Goal: Task Accomplishment & Management: Manage account settings

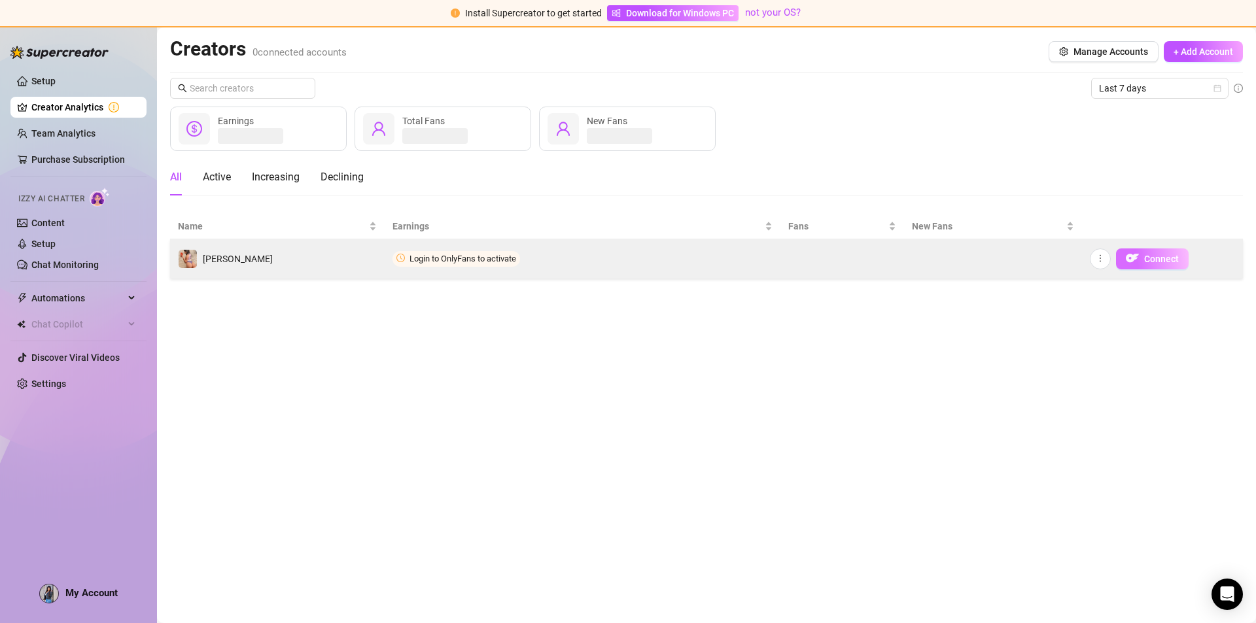
click at [1133, 254] on img "button" at bounding box center [1132, 258] width 13 height 13
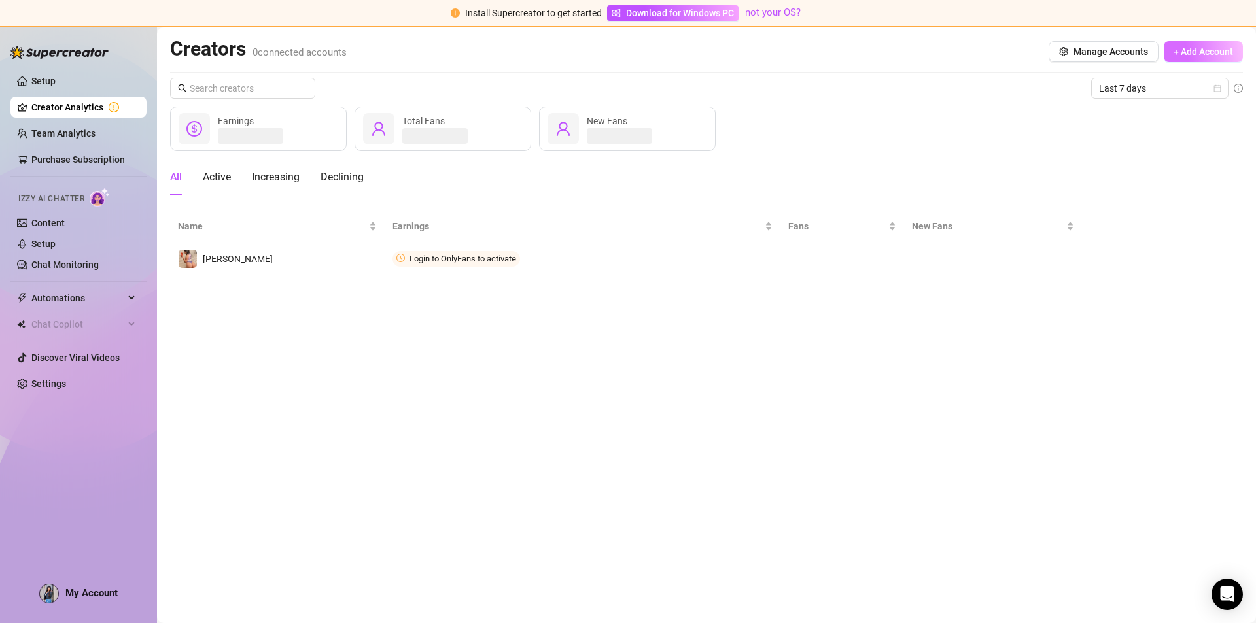
click at [1190, 60] on button "+ Add Account" at bounding box center [1202, 51] width 79 height 21
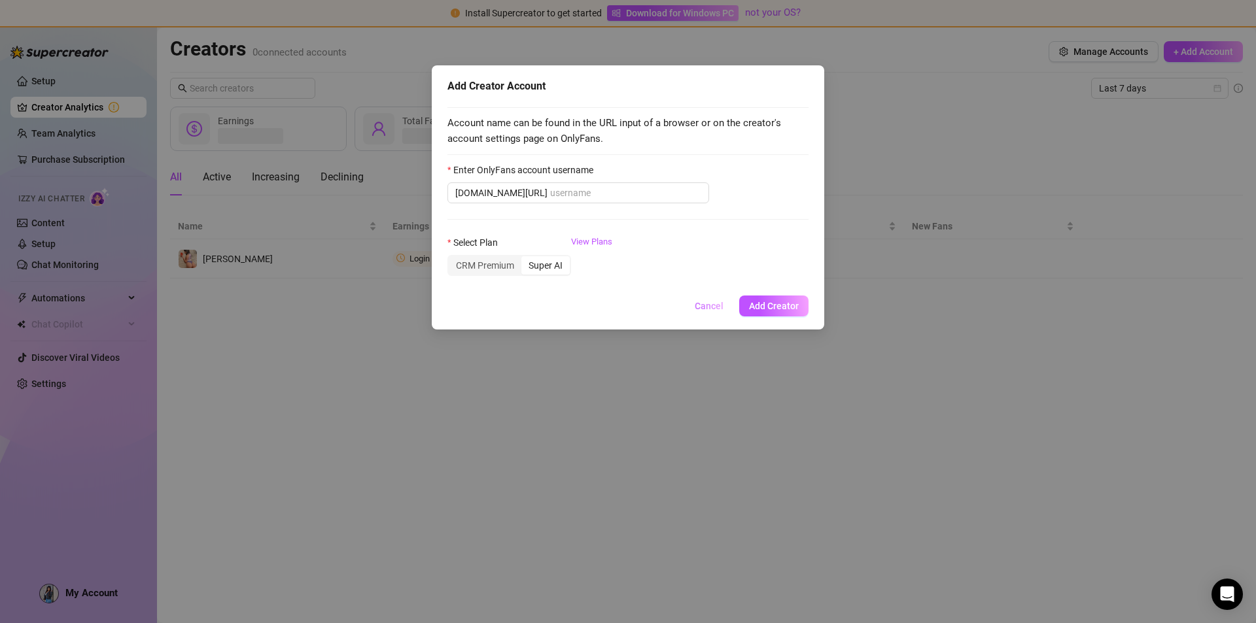
click at [707, 309] on span "Cancel" at bounding box center [709, 306] width 29 height 10
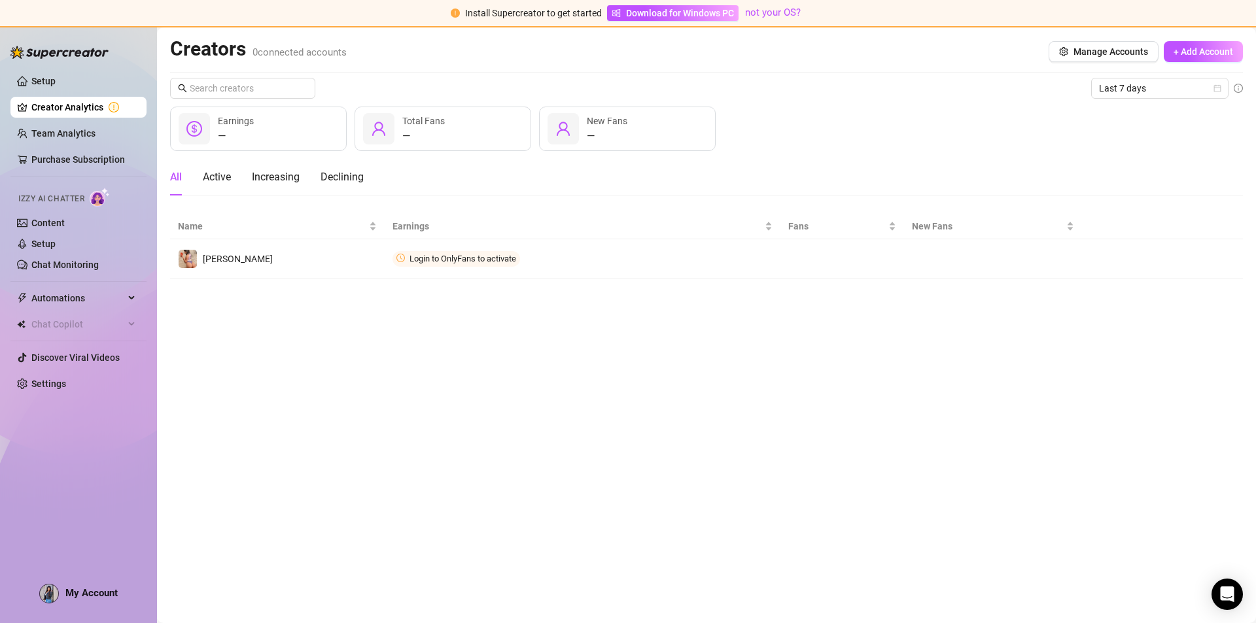
click at [566, 317] on main "Creators 0 connected accounts Manage Accounts + Add Account Last 7 days — Earni…" at bounding box center [706, 325] width 1099 height 596
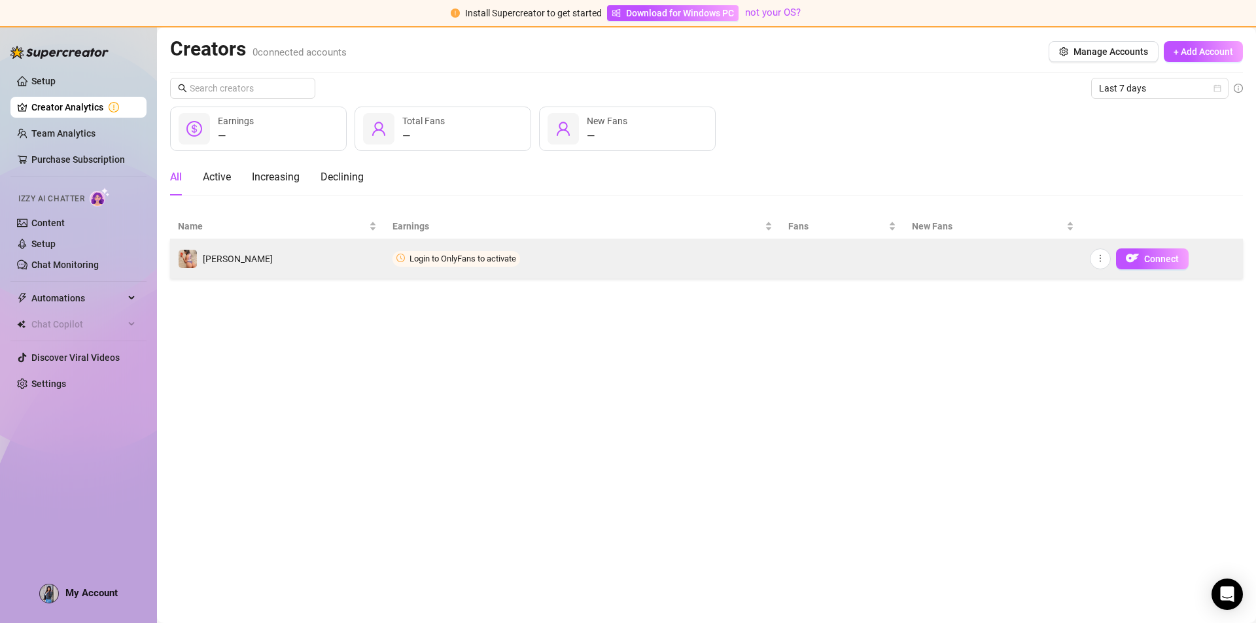
click at [226, 266] on div "[PERSON_NAME]" at bounding box center [238, 259] width 70 height 14
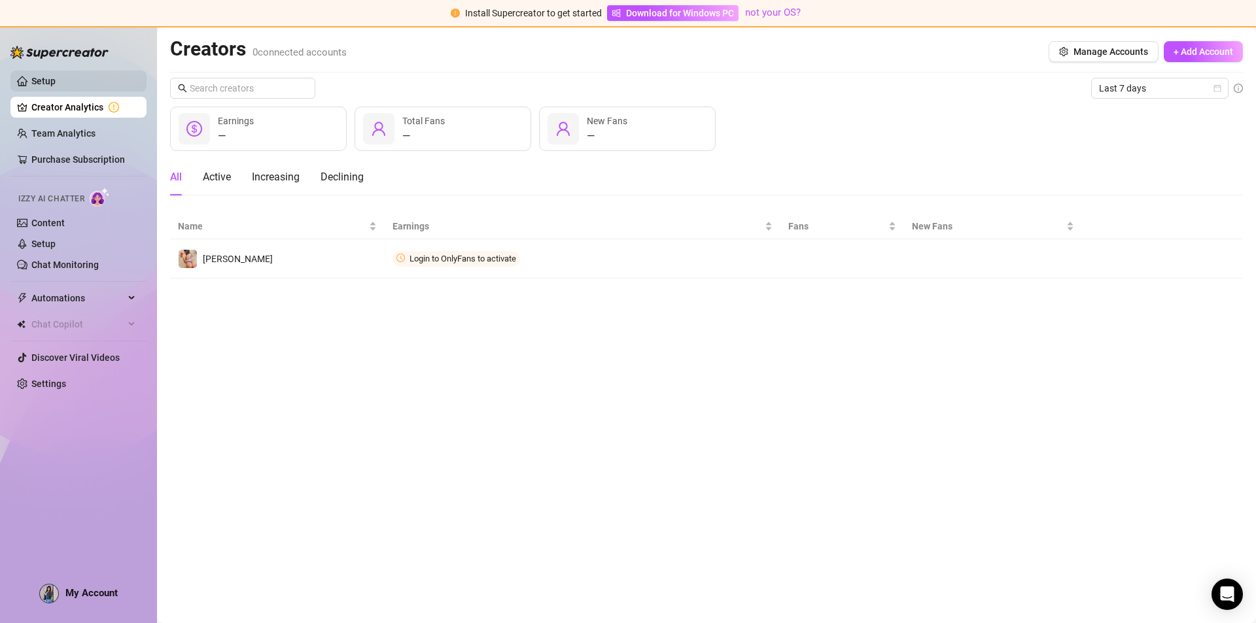
click at [56, 76] on link "Setup" at bounding box center [43, 81] width 24 height 10
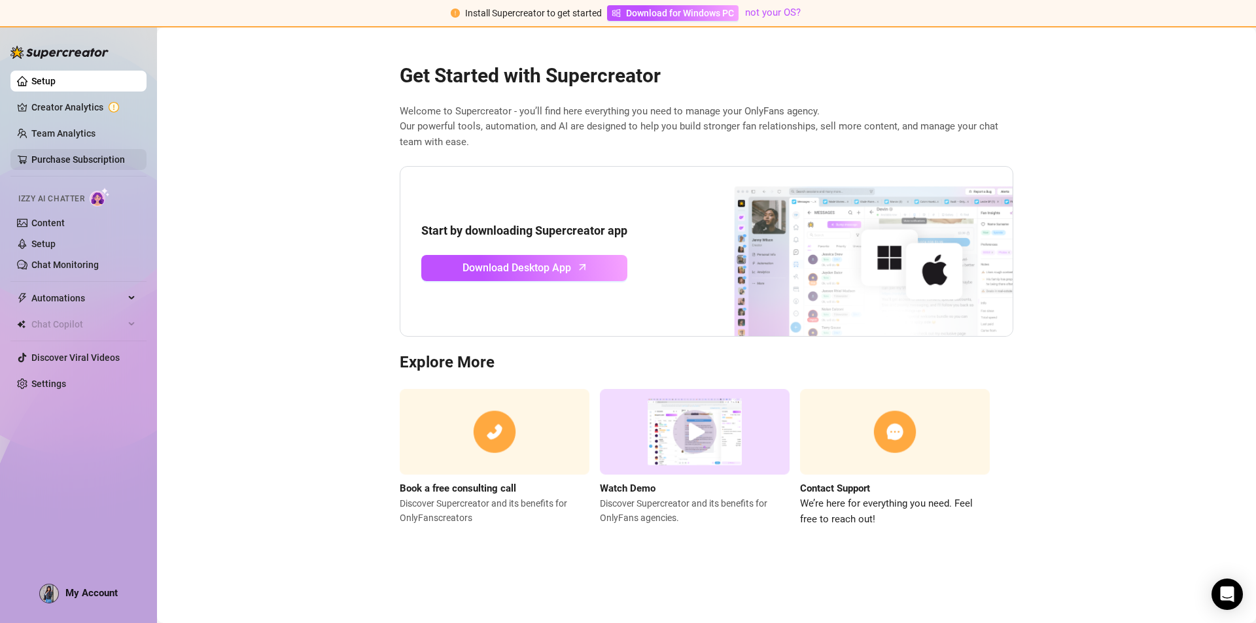
click at [97, 154] on link "Purchase Subscription" at bounding box center [78, 159] width 94 height 10
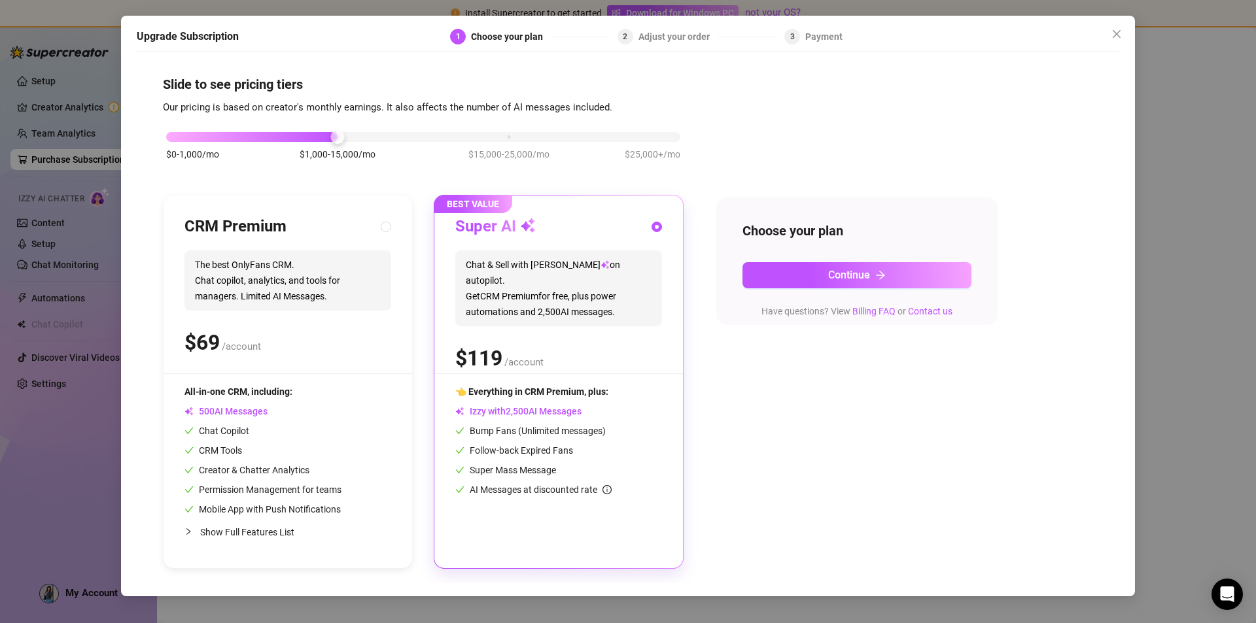
click at [275, 531] on span "Show Full Features List" at bounding box center [247, 532] width 94 height 10
radio input "true"
radio input "false"
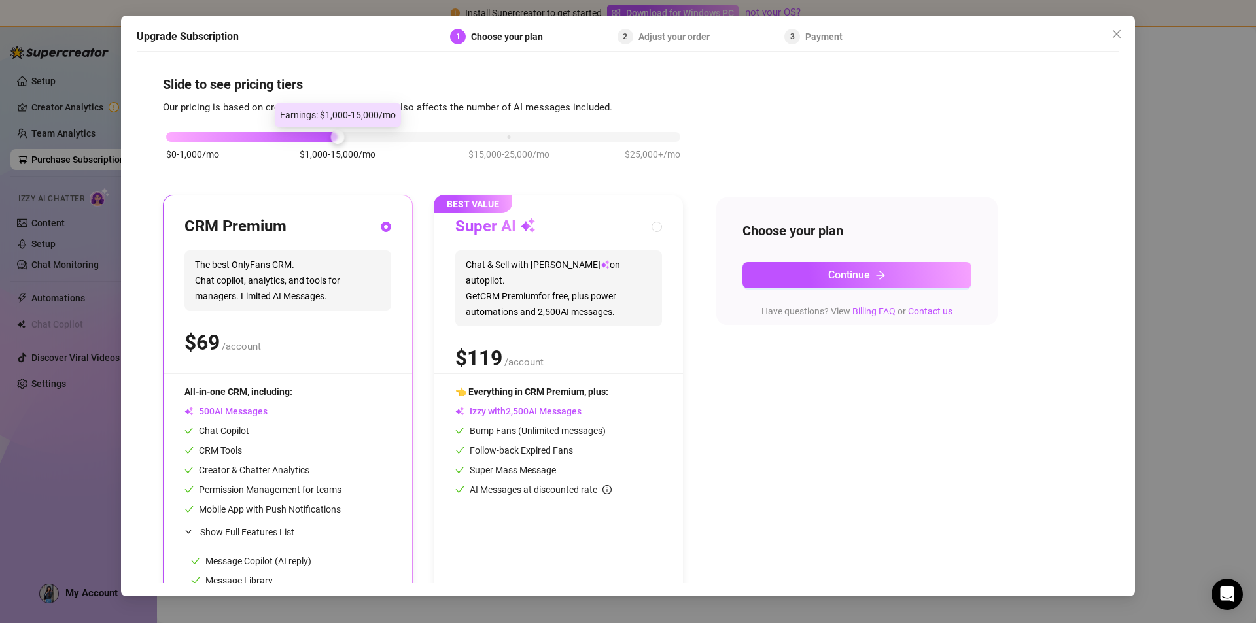
drag, startPoint x: 336, startPoint y: 137, endPoint x: 301, endPoint y: 143, distance: 34.6
click at [301, 143] on div "$0-1,000/mo $1,000-15,000/mo $15,000-25,000/mo $25,000+/mo" at bounding box center [423, 153] width 521 height 74
click at [867, 272] on span "Continue" at bounding box center [849, 275] width 42 height 12
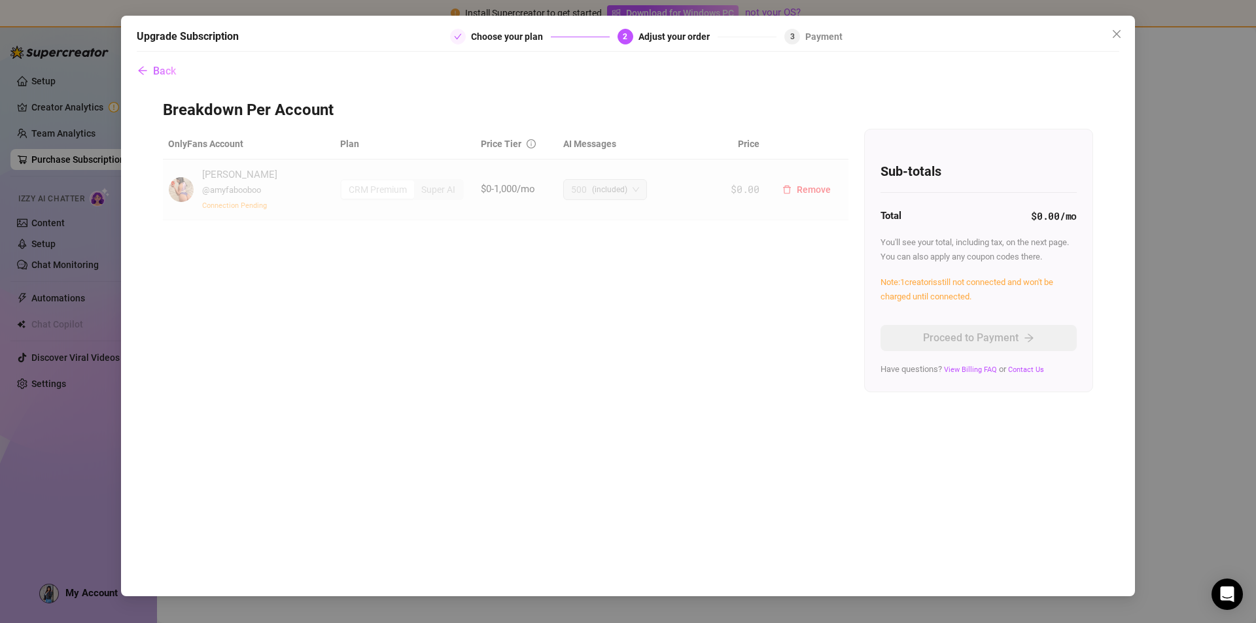
click at [218, 205] on span "Connection Pending" at bounding box center [234, 205] width 65 height 9
click at [160, 84] on div "Back Breakdown Per Account OnlyFans Account Plan Price Tier AI Messages [PERSON…" at bounding box center [628, 320] width 982 height 525
click at [1116, 32] on icon "close" at bounding box center [1116, 34] width 10 height 10
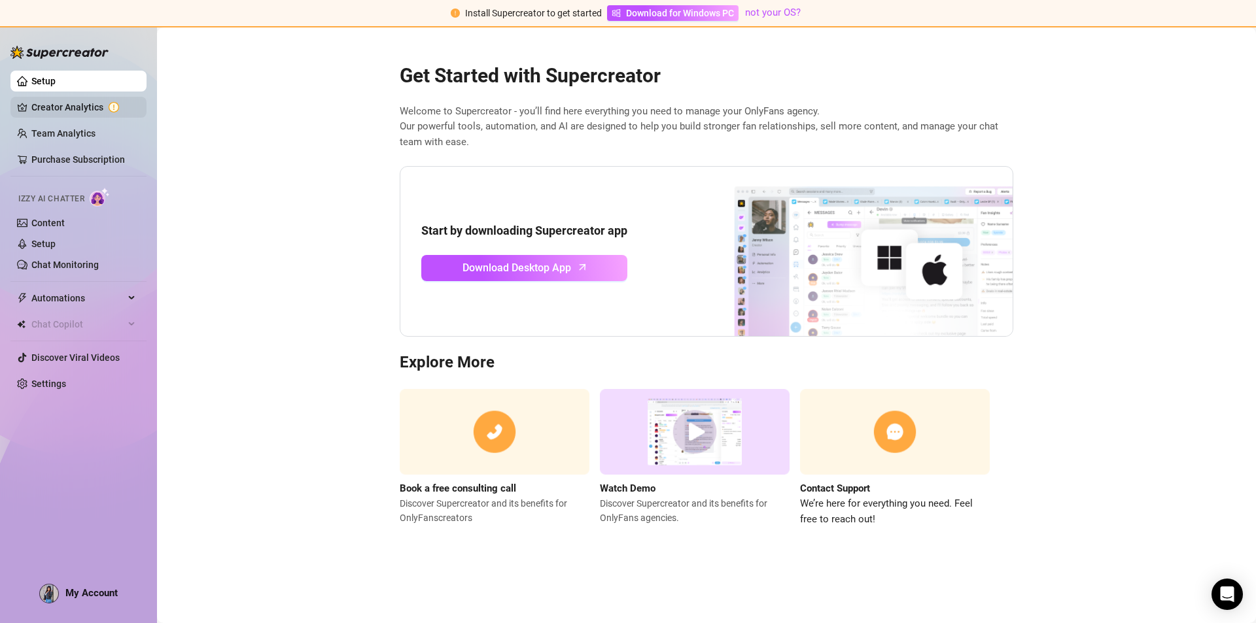
click at [54, 103] on link "Creator Analytics" at bounding box center [83, 107] width 105 height 21
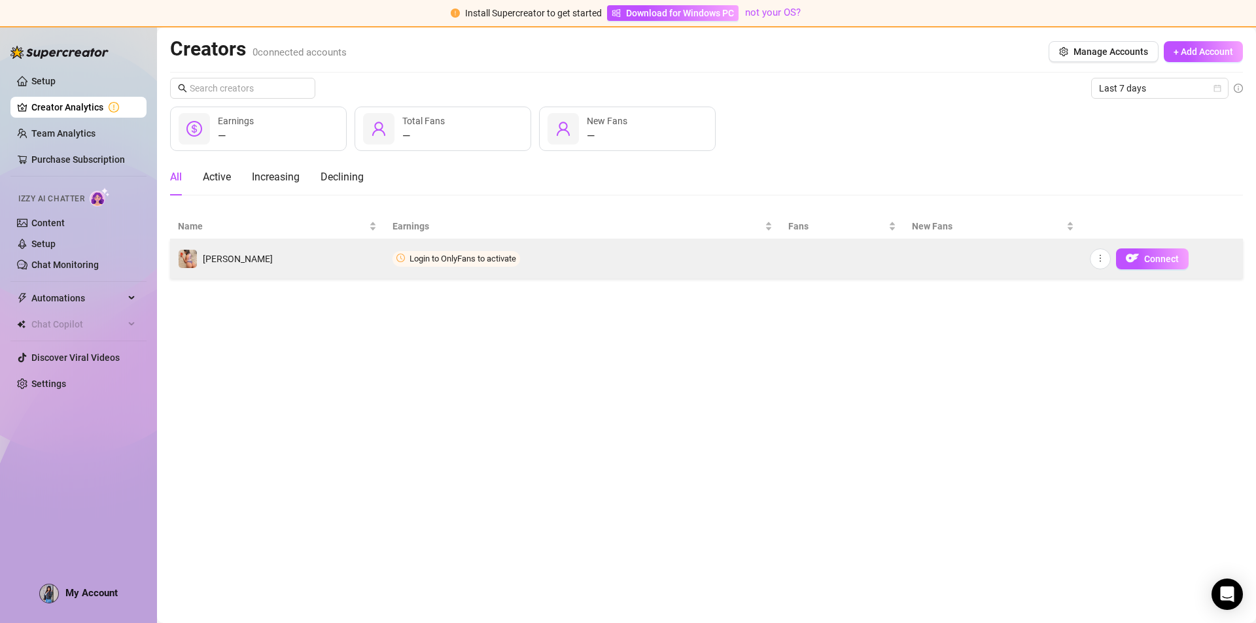
click at [470, 262] on span "Login to OnlyFans to activate" at bounding box center [462, 259] width 107 height 10
click at [1101, 258] on icon "more" at bounding box center [1099, 258] width 9 height 9
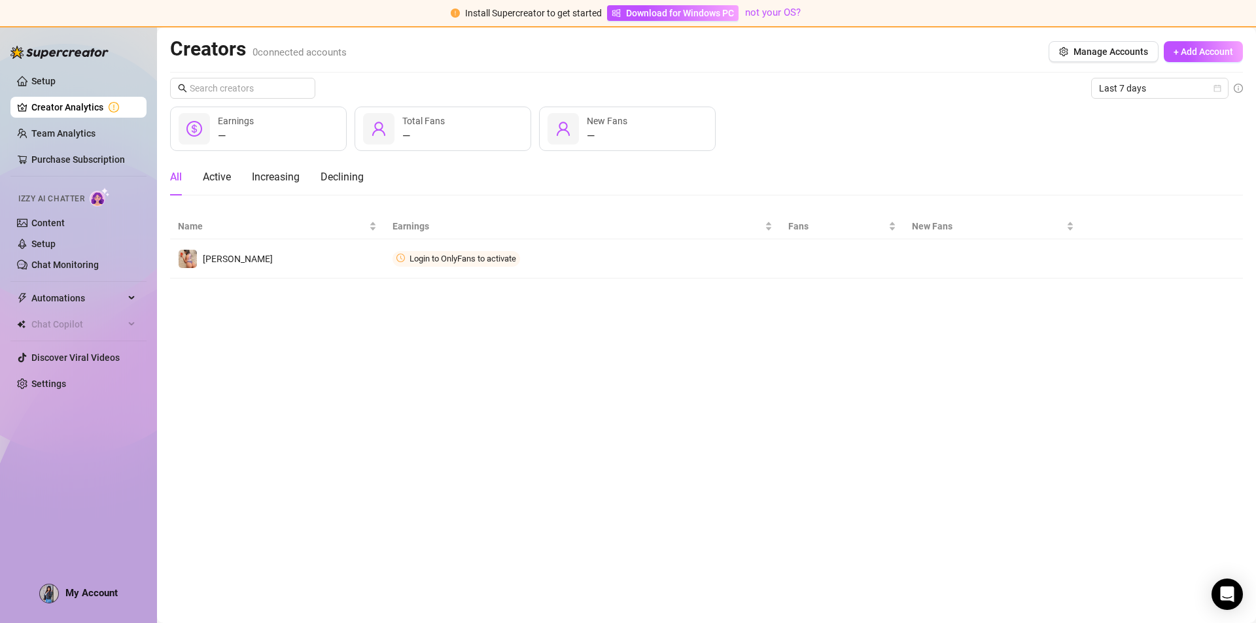
click at [1173, 215] on th at bounding box center [1162, 227] width 161 height 26
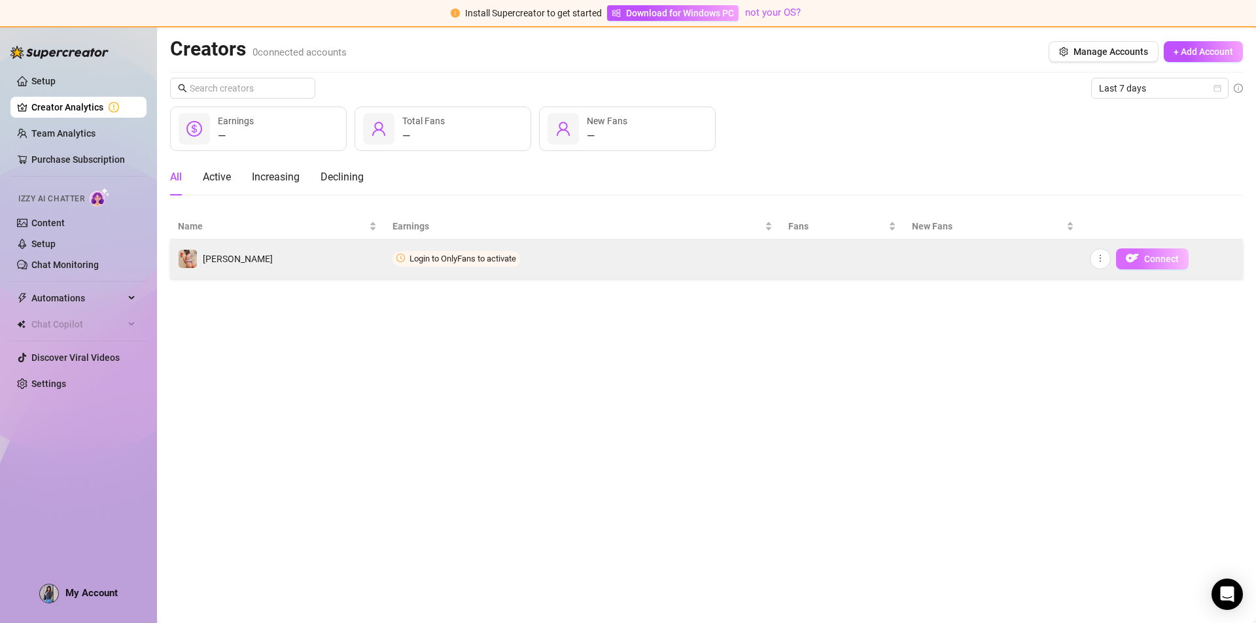
click at [1154, 258] on span "Connect" at bounding box center [1161, 259] width 35 height 10
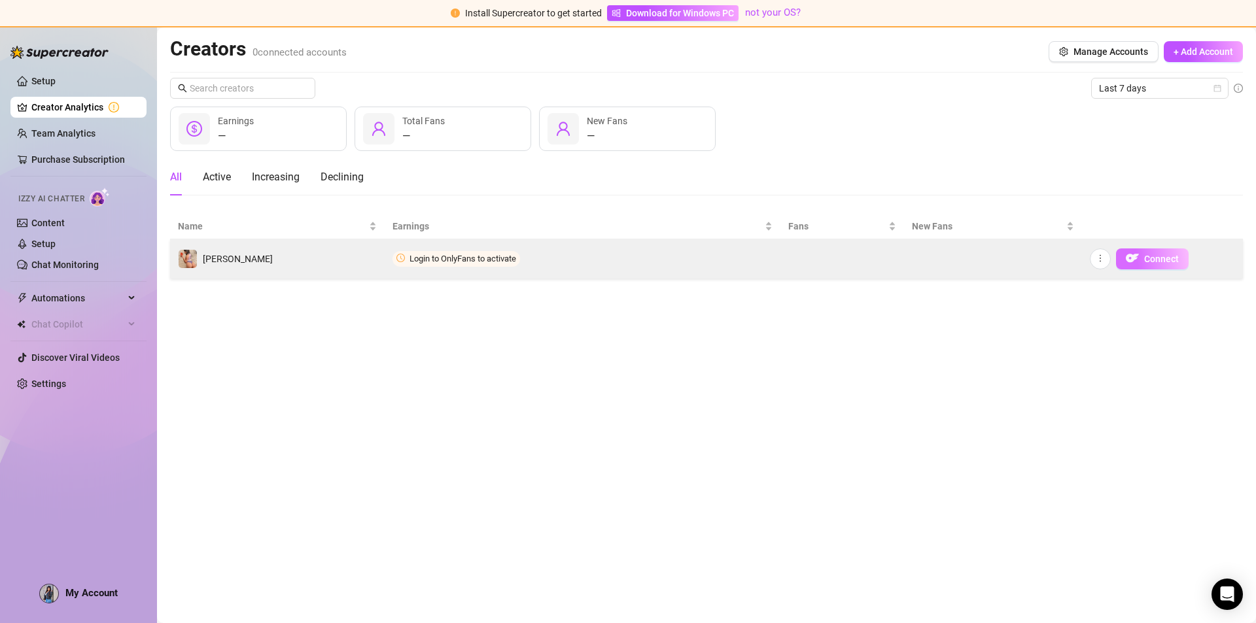
click at [1154, 258] on span "Connect" at bounding box center [1161, 259] width 35 height 10
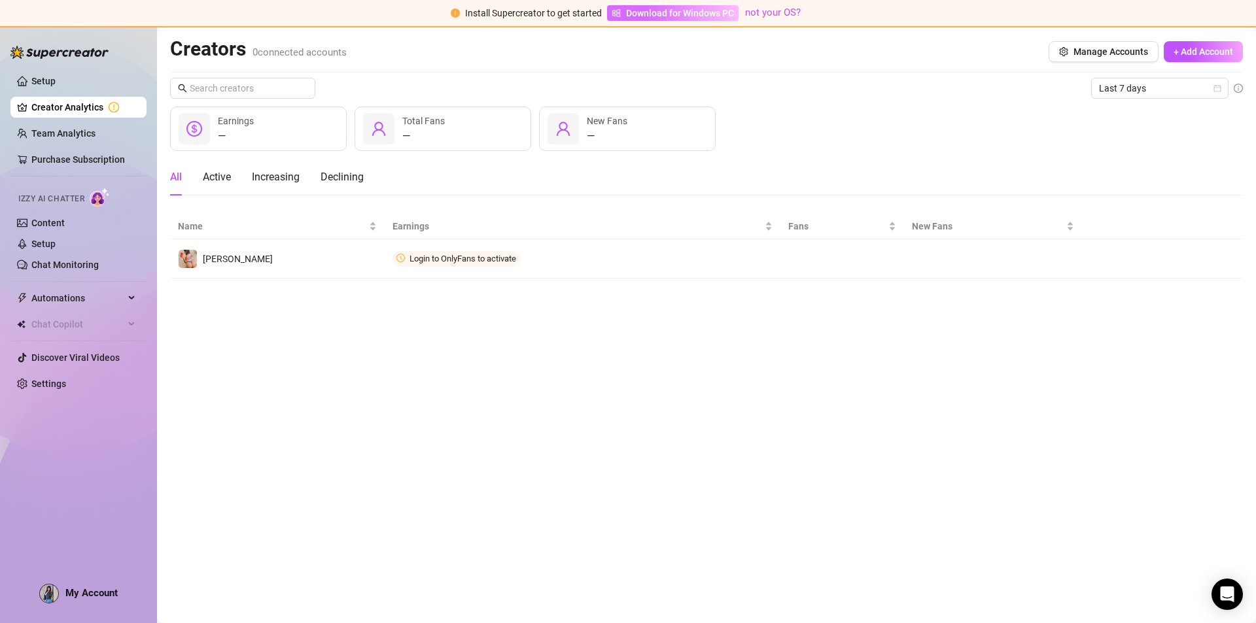
click at [684, 9] on span "Download for Windows PC" at bounding box center [680, 13] width 108 height 14
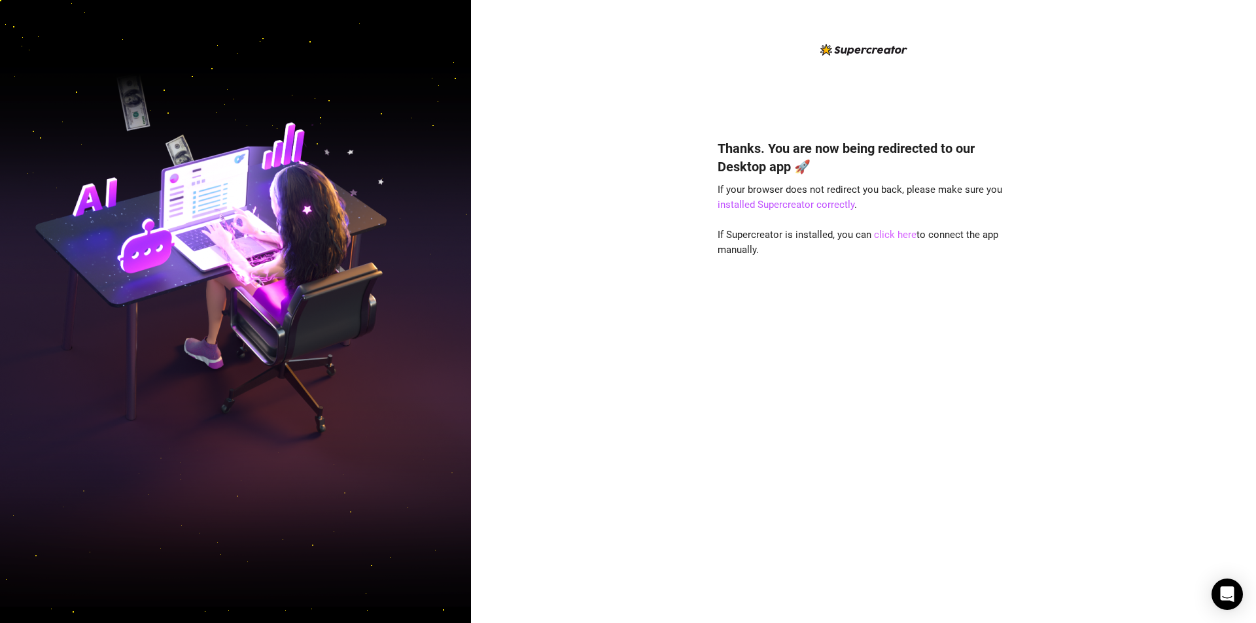
click at [901, 234] on link "click here" at bounding box center [895, 235] width 43 height 12
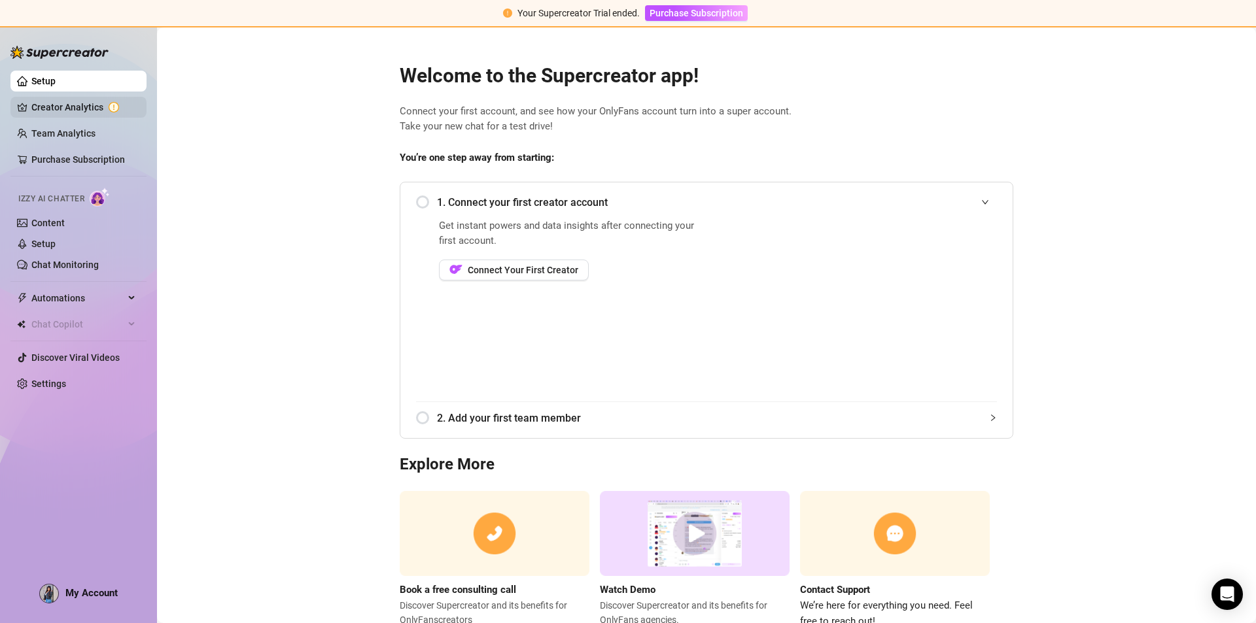
click at [84, 109] on link "Creator Analytics" at bounding box center [83, 107] width 105 height 21
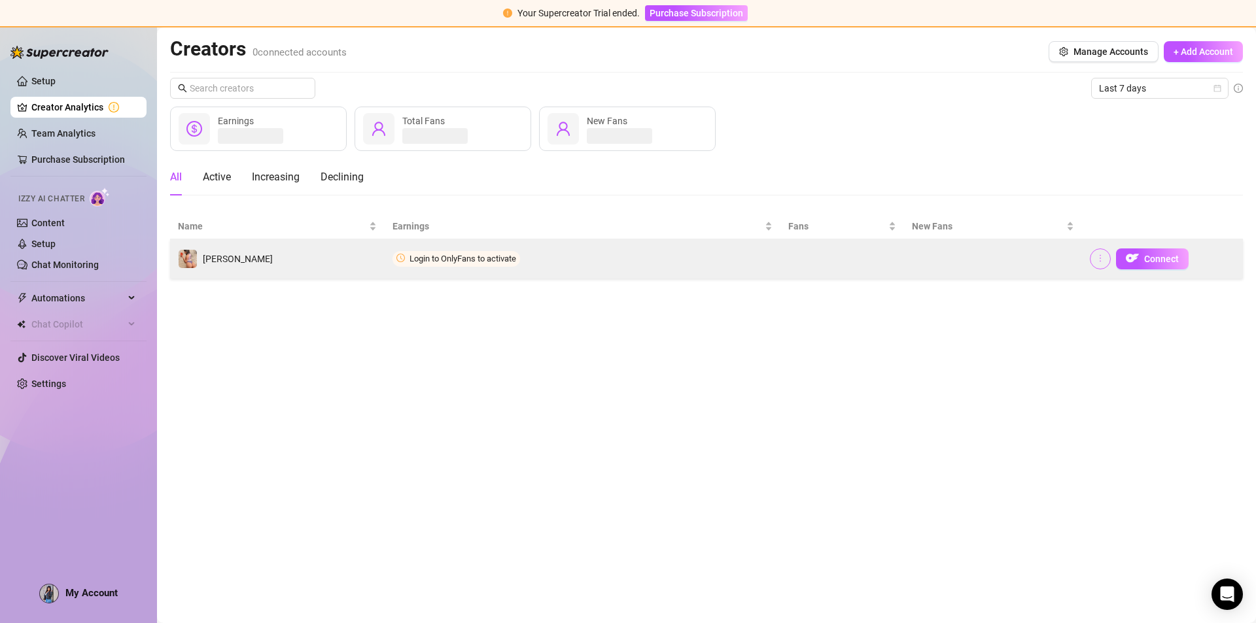
click at [1099, 256] on icon "more" at bounding box center [1099, 258] width 9 height 9
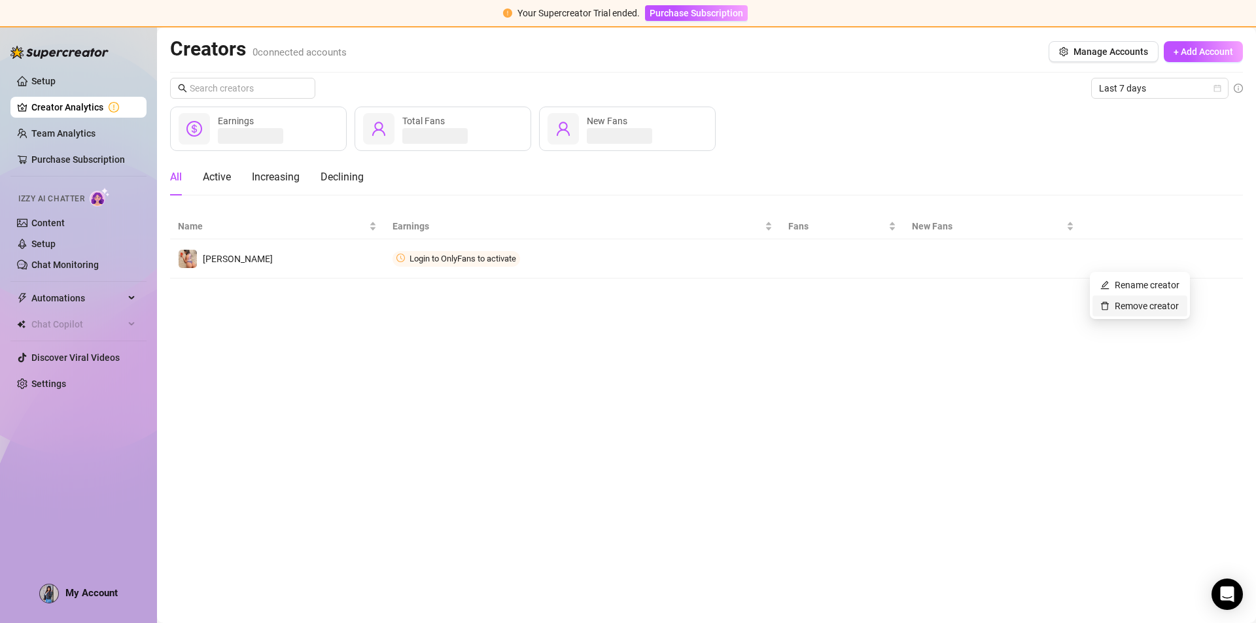
click at [1118, 303] on link "Remove creator" at bounding box center [1139, 306] width 78 height 10
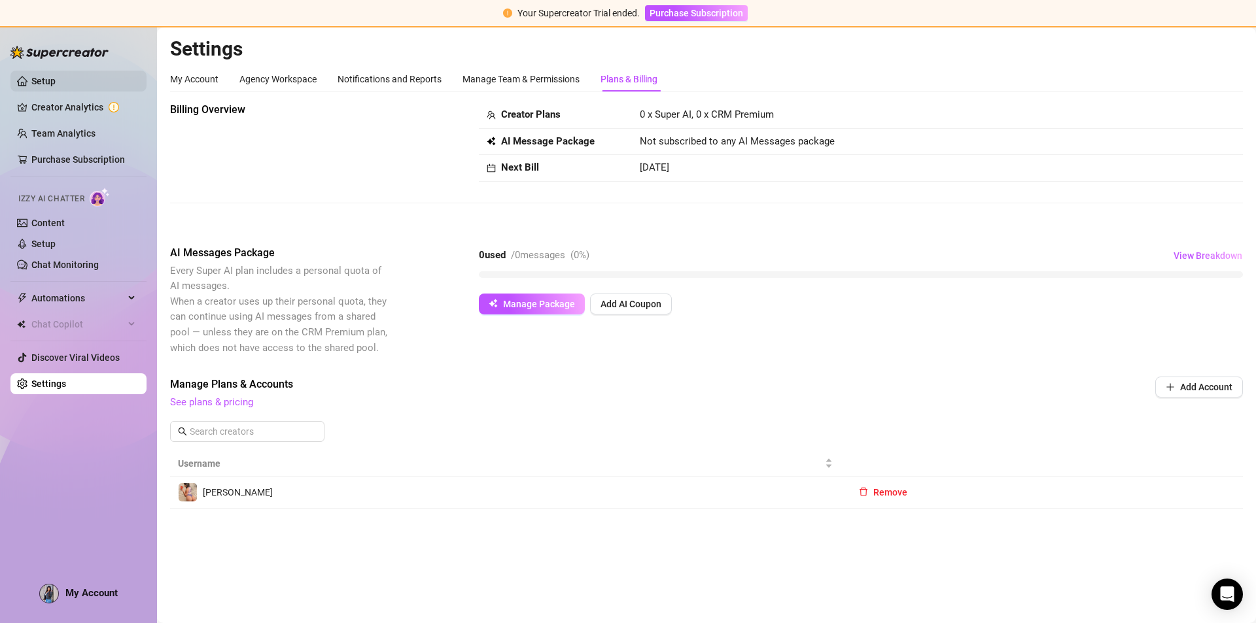
click at [47, 81] on link "Setup" at bounding box center [43, 81] width 24 height 10
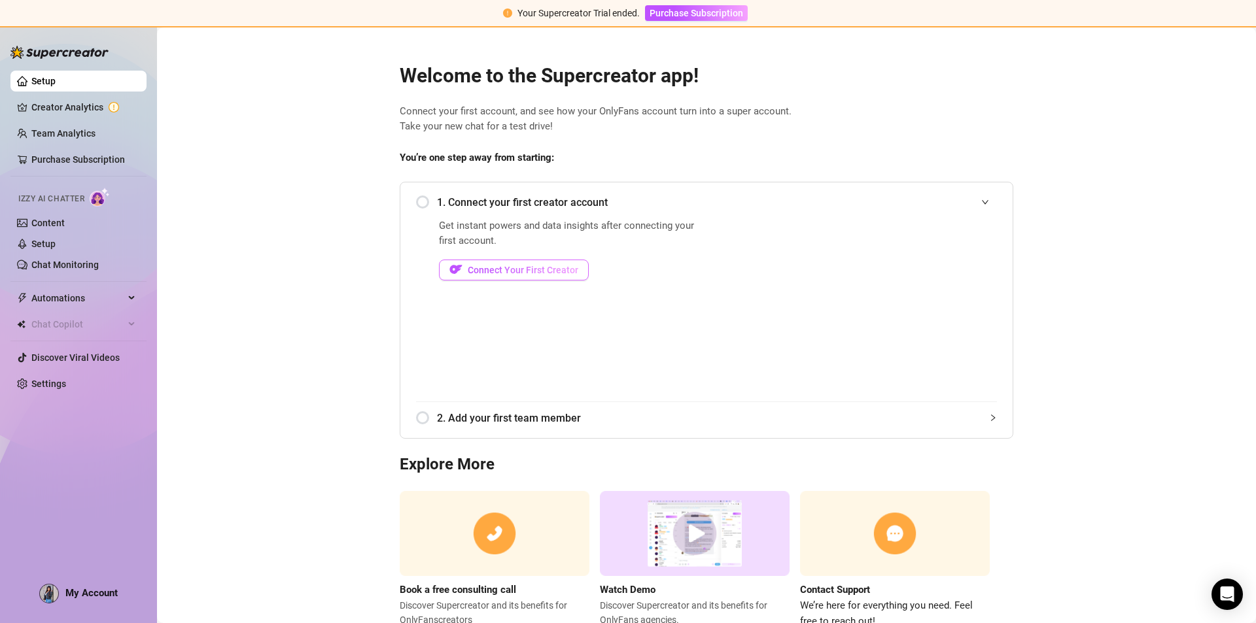
click at [496, 269] on span "Connect Your First Creator" at bounding box center [523, 270] width 111 height 10
click at [499, 265] on span "Connect Your First Creator" at bounding box center [523, 270] width 111 height 10
click at [472, 275] on span "Connect Your First Creator" at bounding box center [523, 270] width 111 height 10
click at [422, 201] on div "1. Connect your first creator account" at bounding box center [706, 202] width 581 height 32
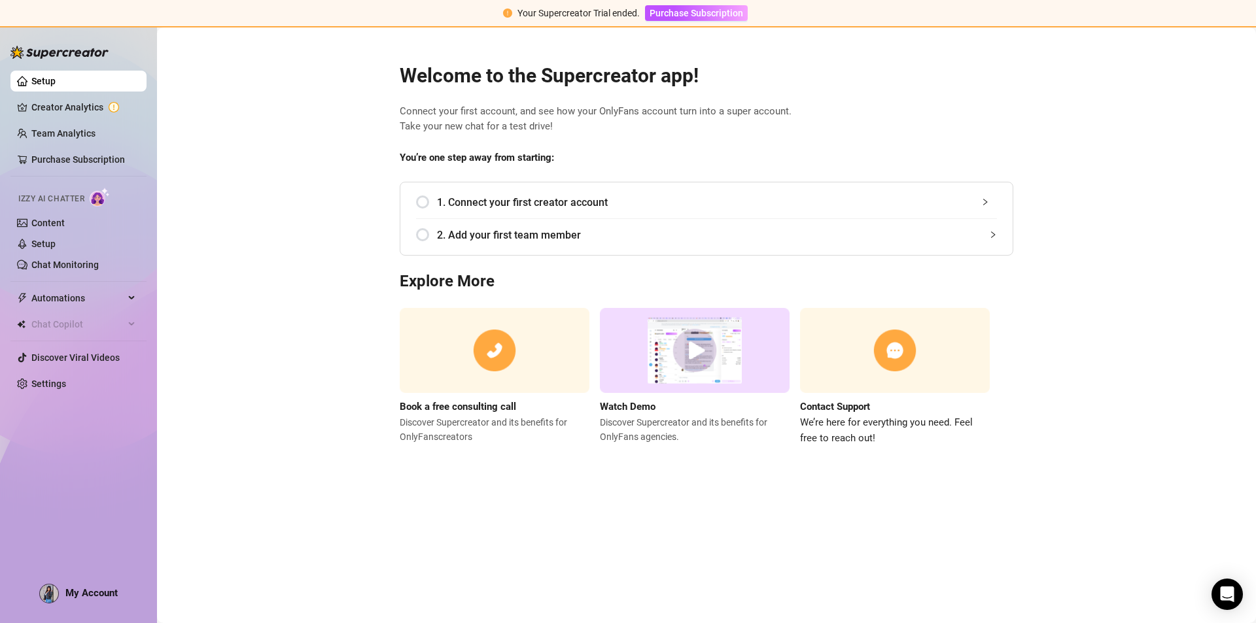
click at [422, 201] on div "1. Connect your first creator account" at bounding box center [706, 202] width 581 height 32
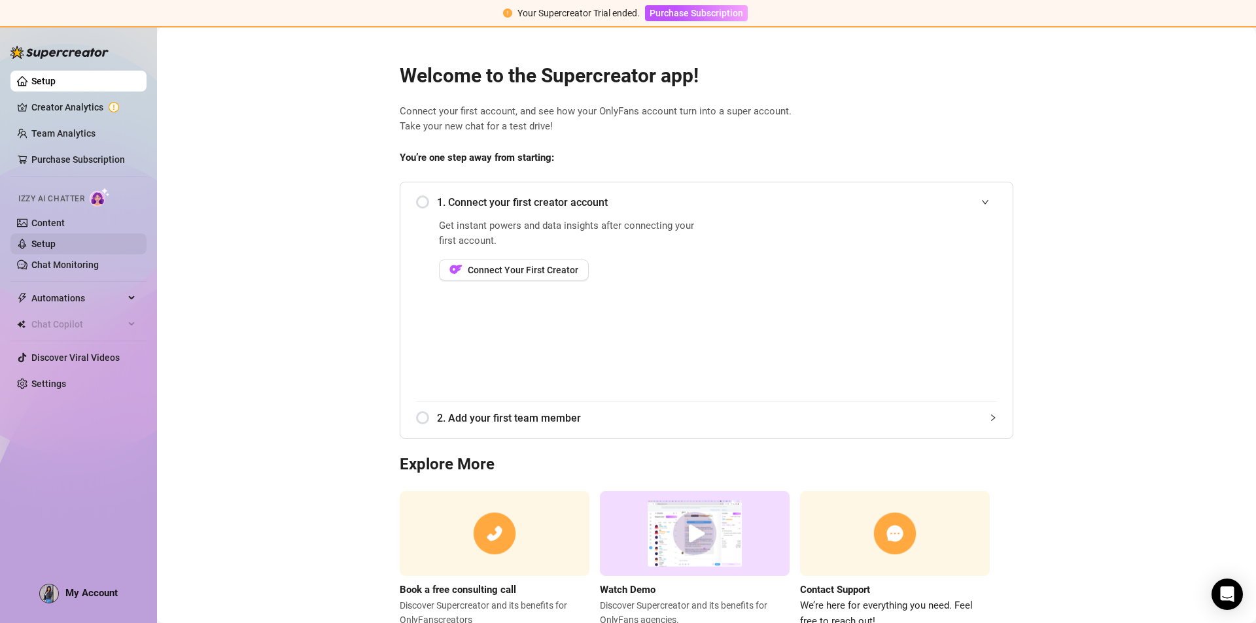
click at [56, 249] on link "Setup" at bounding box center [43, 244] width 24 height 10
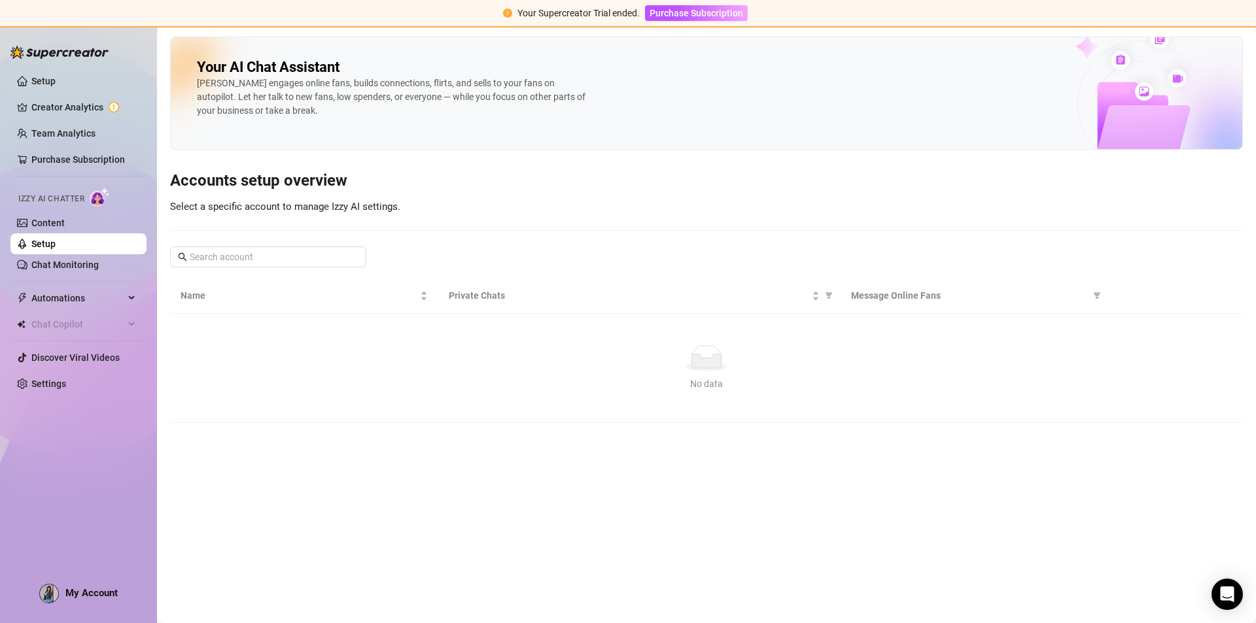
click at [659, 354] on div "No data" at bounding box center [706, 358] width 1041 height 26
click at [527, 220] on div "Your AI Chat Assistant Izzy engages online fans, builds connections, flirts, an…" at bounding box center [706, 230] width 1073 height 387
click at [56, 77] on link "Setup" at bounding box center [43, 81] width 24 height 10
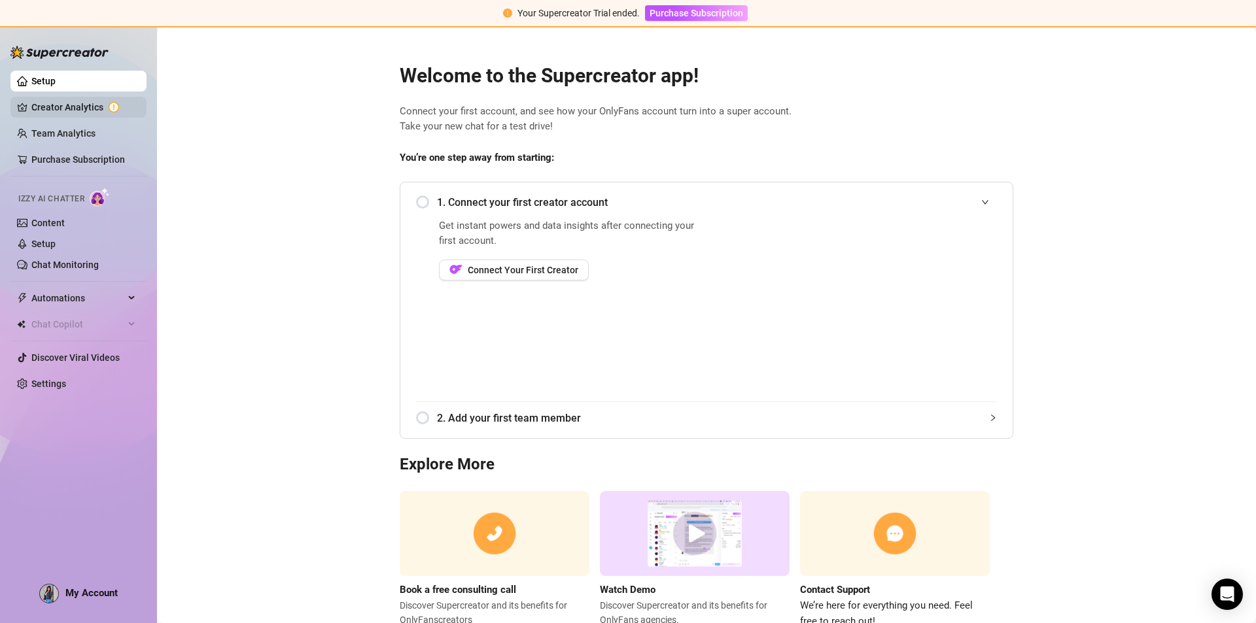
click at [75, 105] on link "Creator Analytics" at bounding box center [83, 107] width 105 height 21
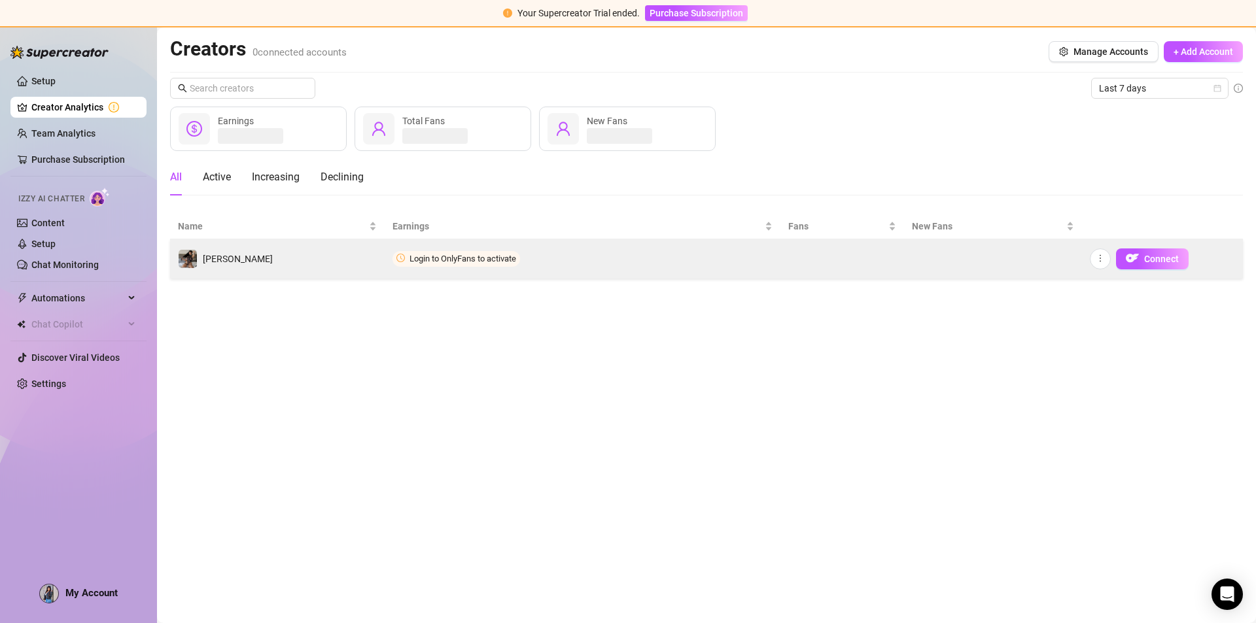
drag, startPoint x: 584, startPoint y: 249, endPoint x: 631, endPoint y: 258, distance: 48.0
click at [584, 250] on td "Login to OnlyFans to activate" at bounding box center [583, 258] width 396 height 39
click at [1162, 258] on span "Connect" at bounding box center [1161, 259] width 35 height 10
click at [1093, 264] on button "button" at bounding box center [1100, 259] width 21 height 21
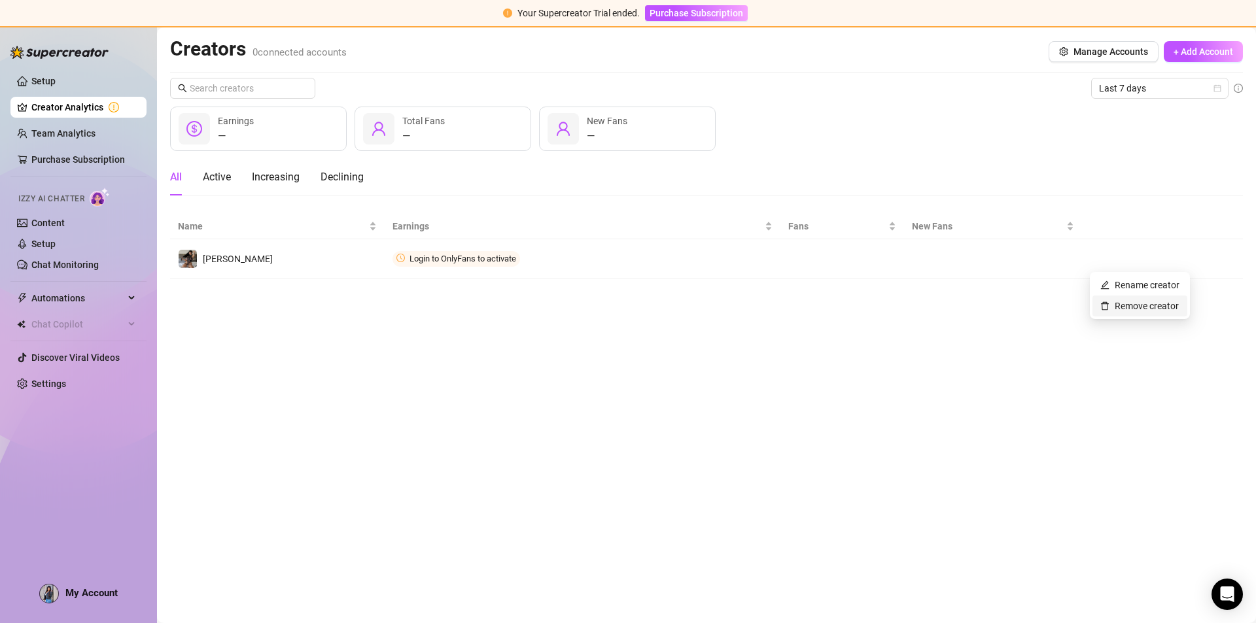
click at [1138, 303] on link "Remove creator" at bounding box center [1139, 306] width 78 height 10
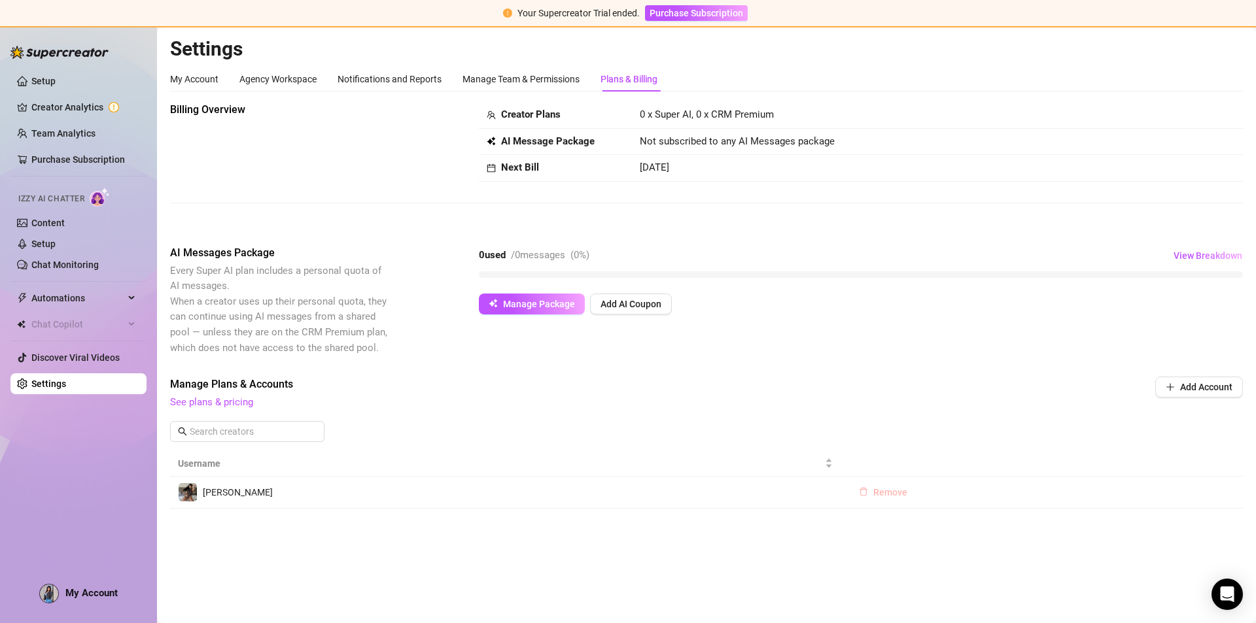
click at [867, 491] on icon "delete" at bounding box center [863, 491] width 9 height 9
click at [969, 459] on span "OK" at bounding box center [971, 458] width 12 height 10
click at [65, 139] on link "Team Analytics" at bounding box center [63, 133] width 64 height 10
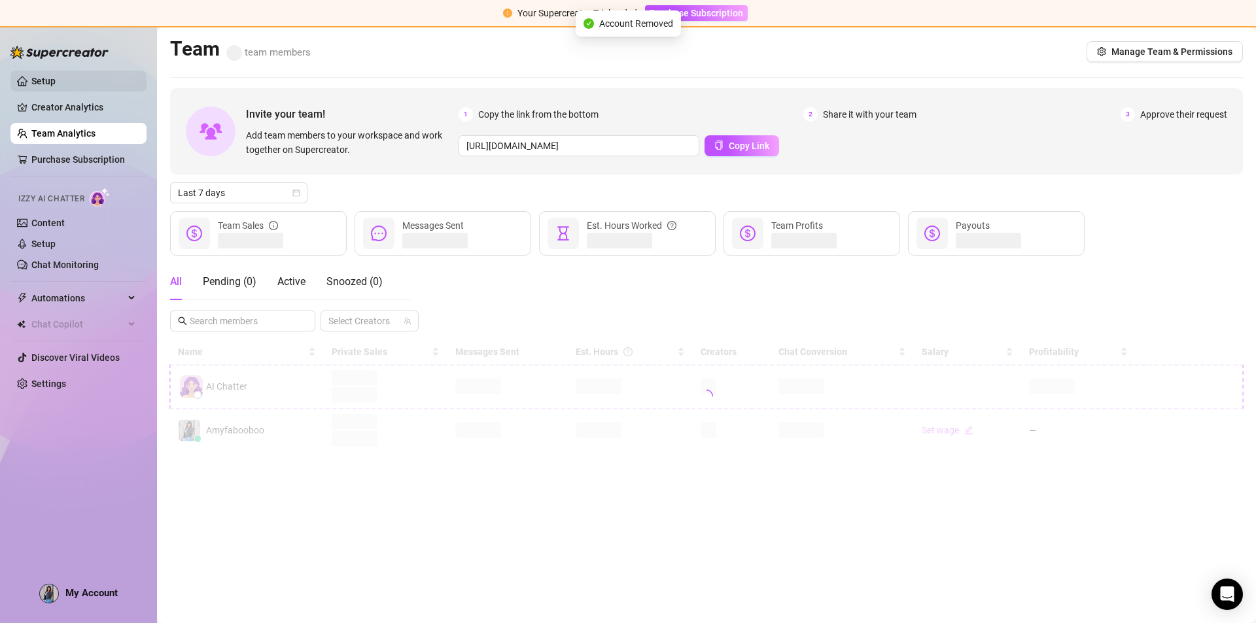
click at [56, 81] on link "Setup" at bounding box center [43, 81] width 24 height 10
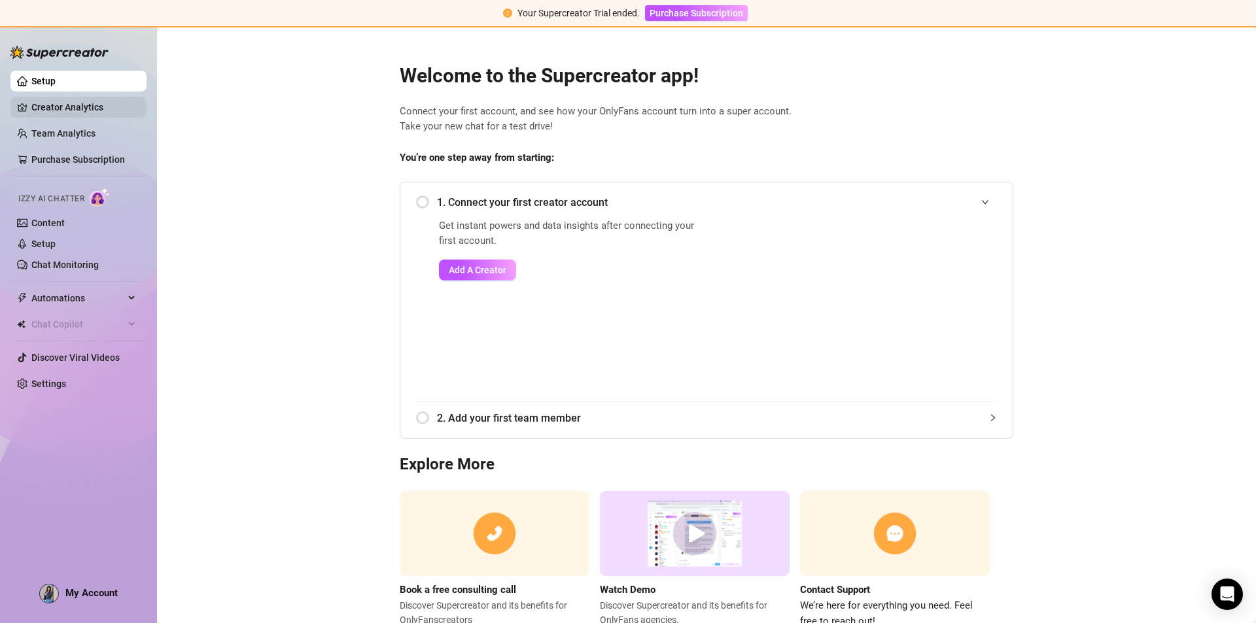
click at [74, 108] on link "Creator Analytics" at bounding box center [83, 107] width 105 height 21
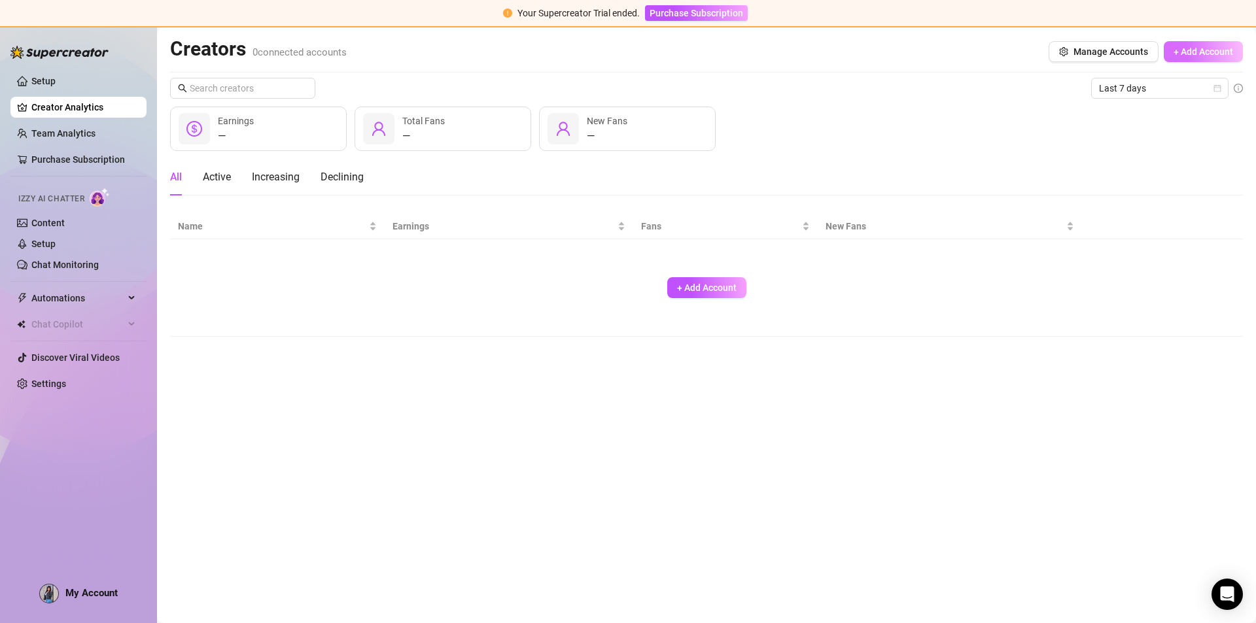
click at [1203, 50] on span "+ Add Account" at bounding box center [1203, 51] width 60 height 10
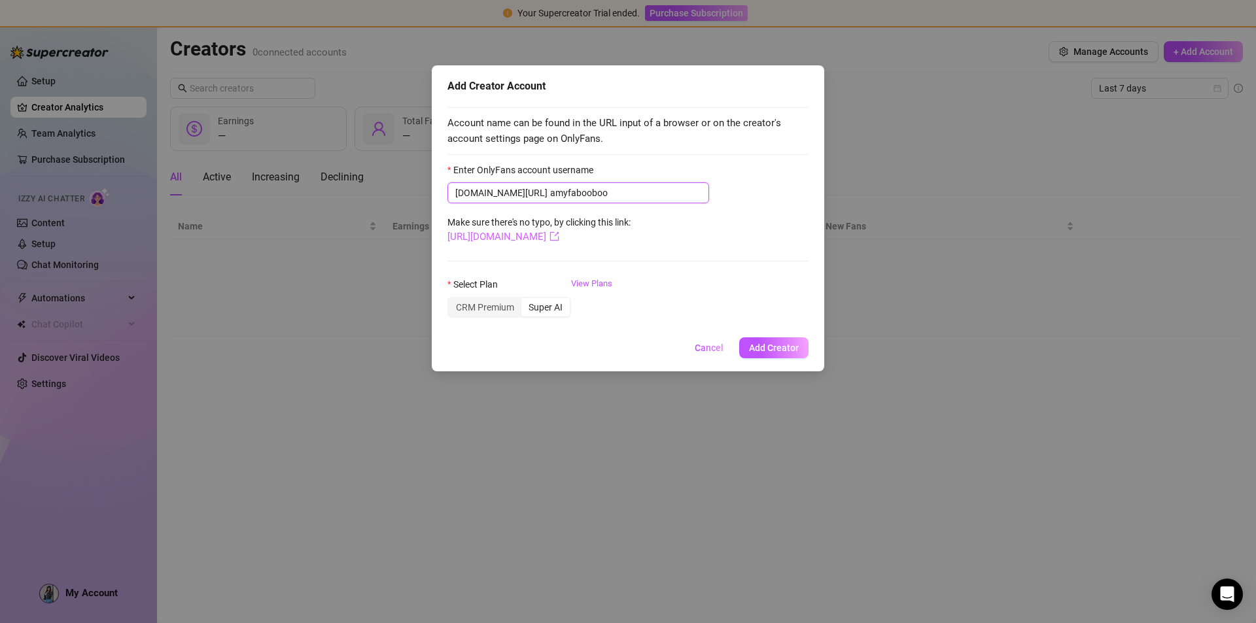
type input "amyfabooboo"
click at [559, 234] on link "https://onlyfans.com/amyfabooboo" at bounding box center [503, 237] width 112 height 12
click at [772, 343] on button "Add Creator" at bounding box center [773, 347] width 69 height 21
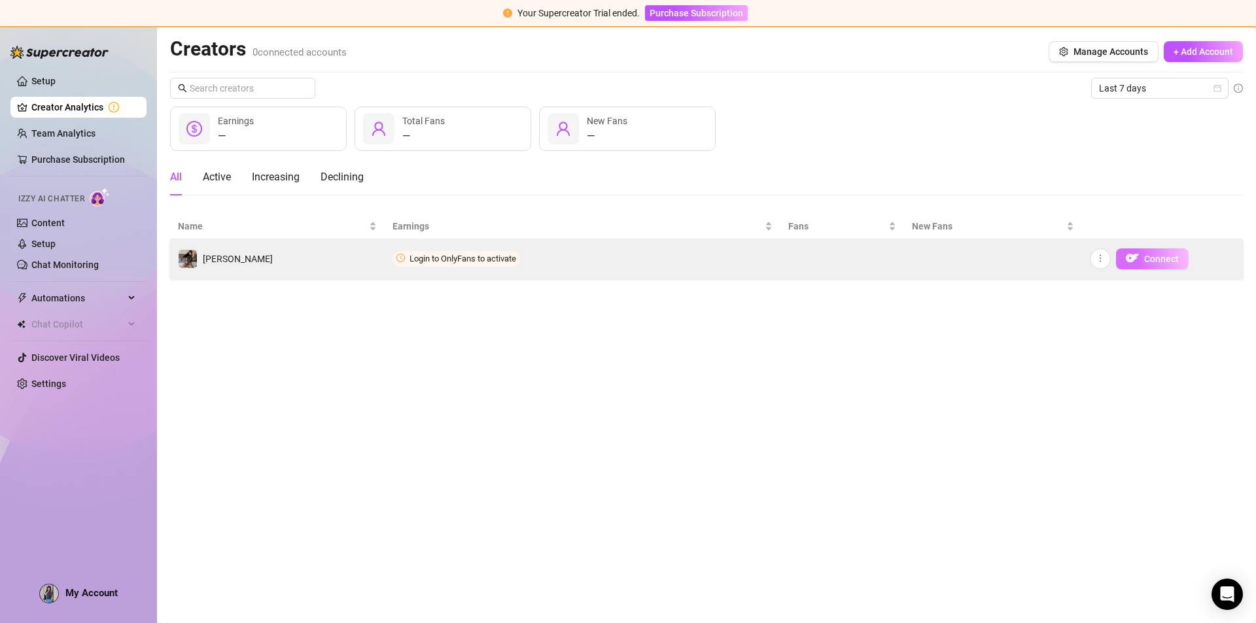
click at [1129, 257] on img "button" at bounding box center [1132, 258] width 13 height 13
click at [1102, 266] on button "button" at bounding box center [1100, 259] width 21 height 21
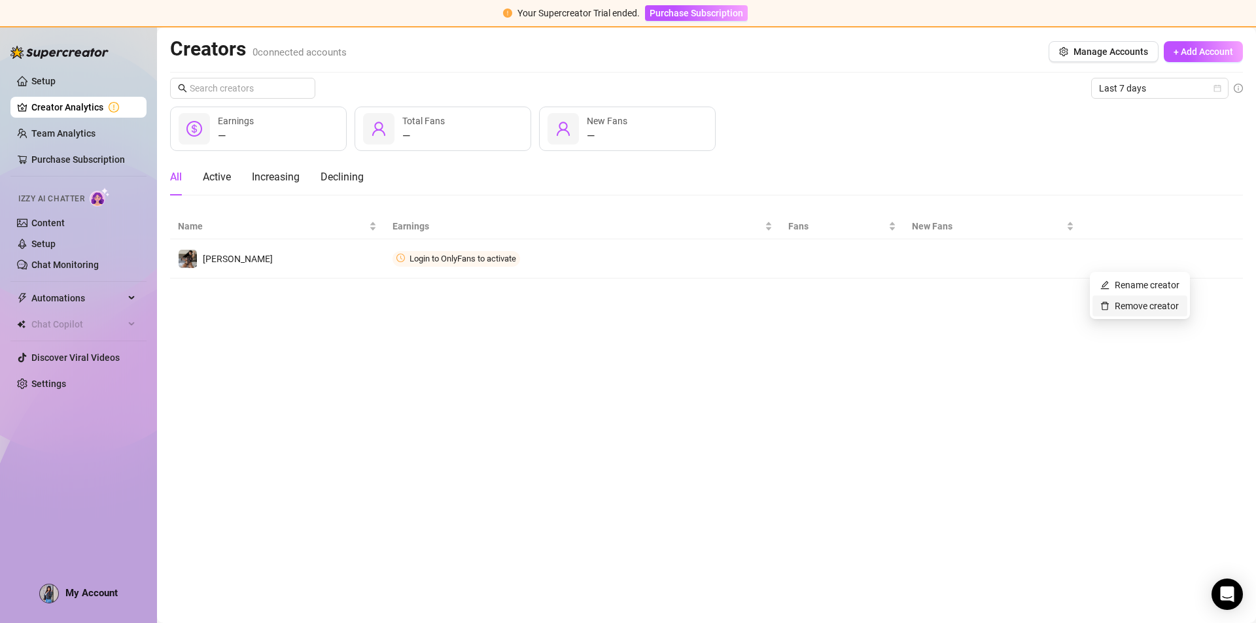
click at [1124, 311] on link "Remove creator" at bounding box center [1139, 306] width 78 height 10
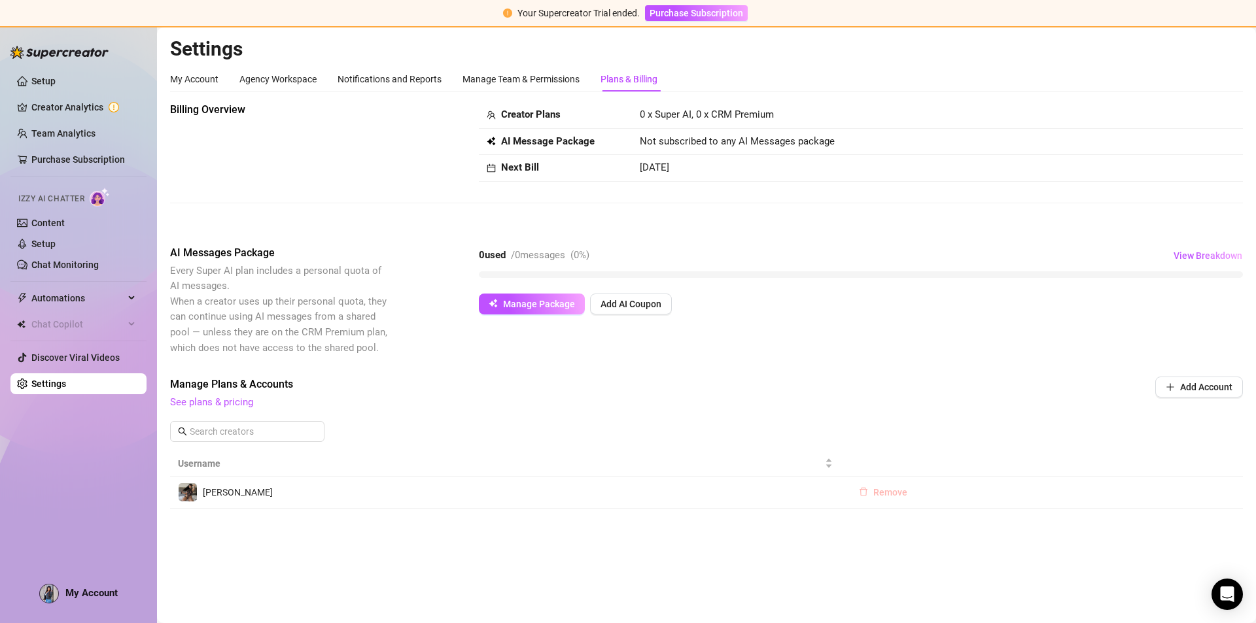
click at [886, 493] on span "Remove" at bounding box center [890, 492] width 34 height 10
click at [972, 456] on span "OK" at bounding box center [971, 458] width 12 height 10
click at [71, 154] on link "Purchase Subscription" at bounding box center [78, 159] width 94 height 10
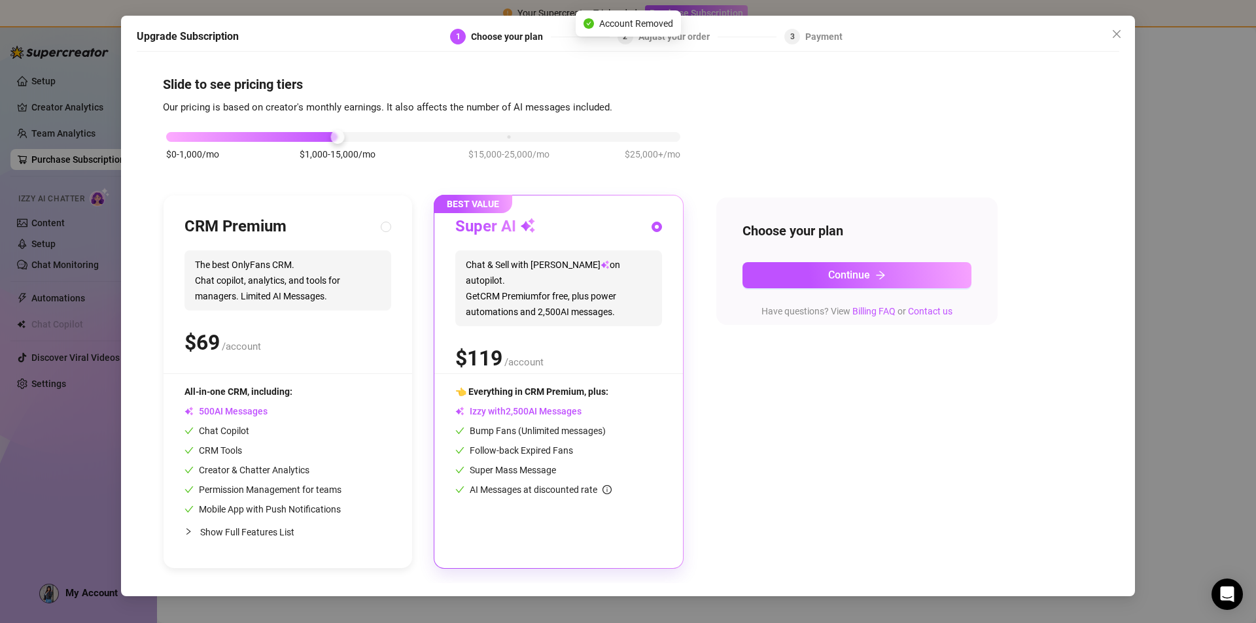
click at [319, 339] on div "$ /account" at bounding box center [287, 342] width 207 height 33
radio input "true"
radio input "false"
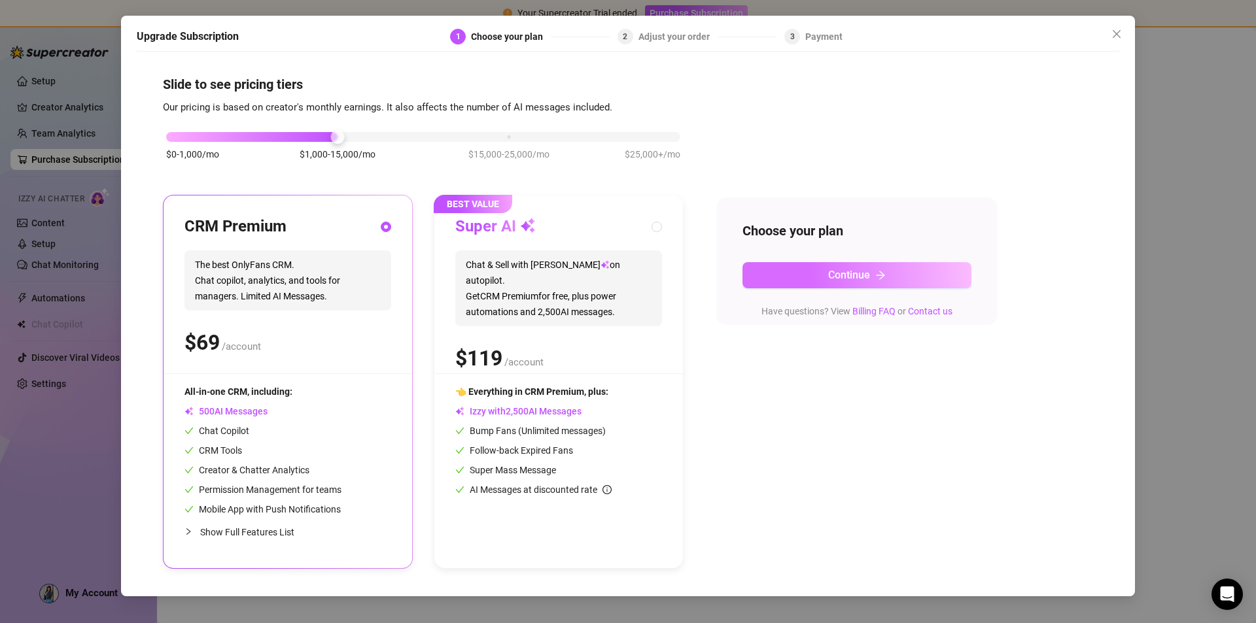
click at [882, 279] on icon "arrow-right" at bounding box center [880, 275] width 10 height 10
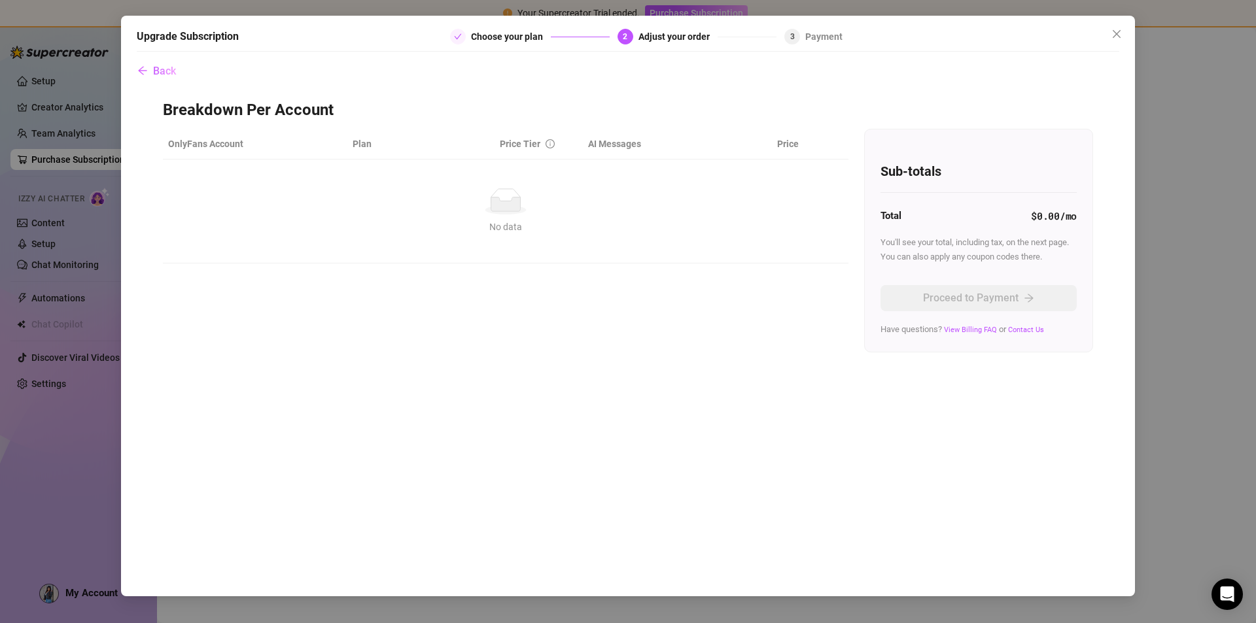
click at [492, 210] on icon at bounding box center [505, 204] width 29 height 14
click at [1114, 37] on icon "close" at bounding box center [1116, 34] width 10 height 10
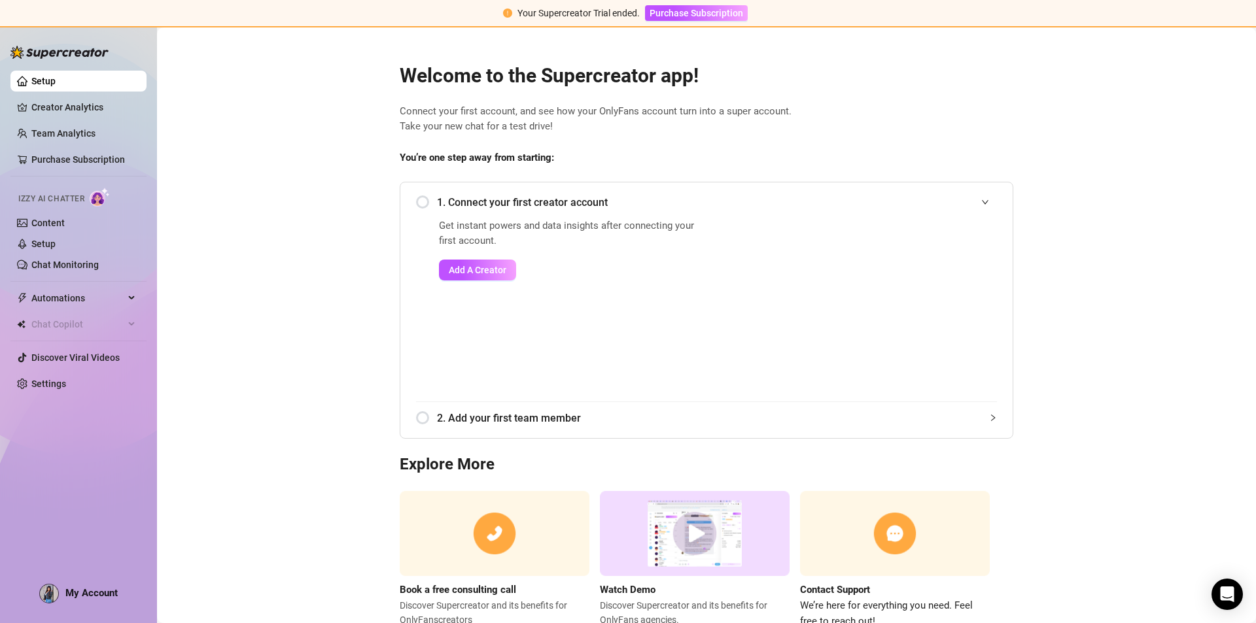
click at [93, 286] on ul "Setup Creator Analytics Team Analytics Purchase Subscription Izzy AI Chatter Co…" at bounding box center [78, 232] width 136 height 334
click at [92, 298] on span "Automations" at bounding box center [77, 298] width 93 height 21
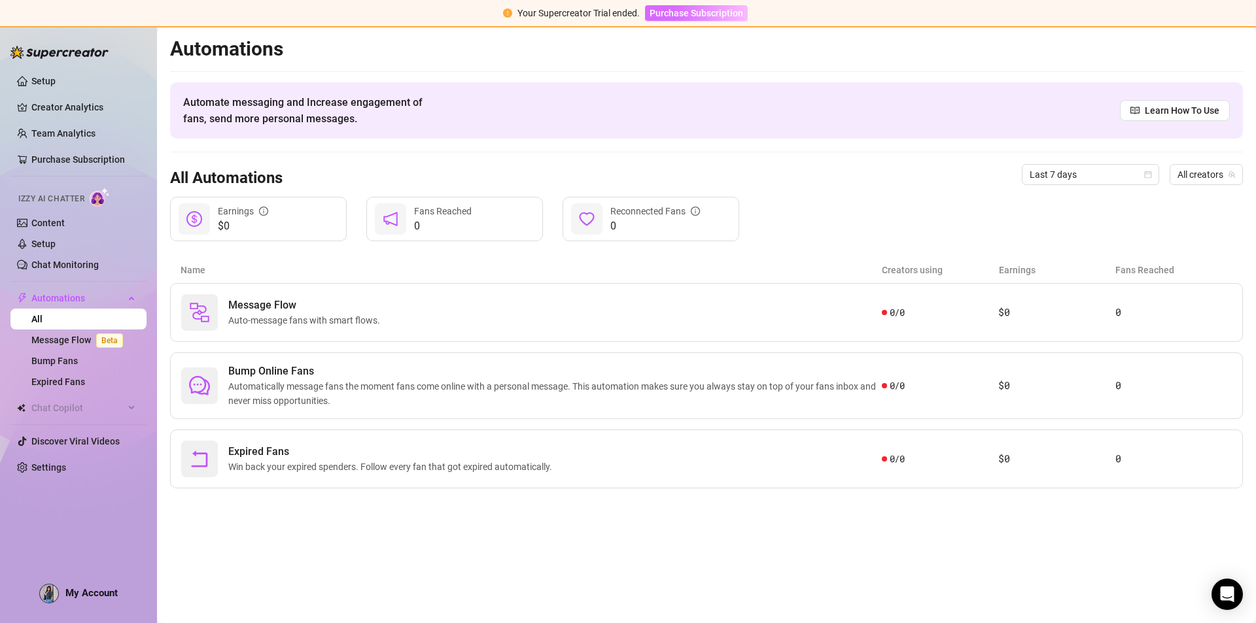
click at [693, 16] on span "Purchase Subscription" at bounding box center [696, 13] width 94 height 10
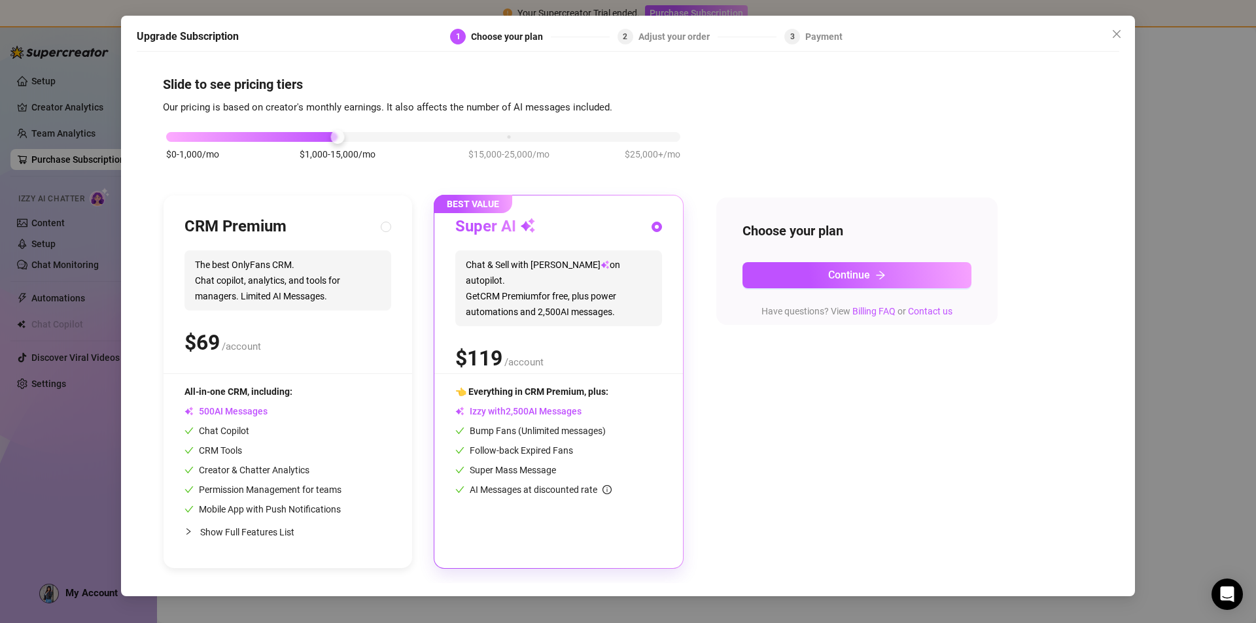
click at [338, 245] on div "CRM Premium The best OnlyFans CRM. Chat copilot, analytics, and tools for manag…" at bounding box center [287, 294] width 207 height 157
radio input "true"
radio input "false"
click at [862, 274] on span "Continue" at bounding box center [849, 275] width 42 height 12
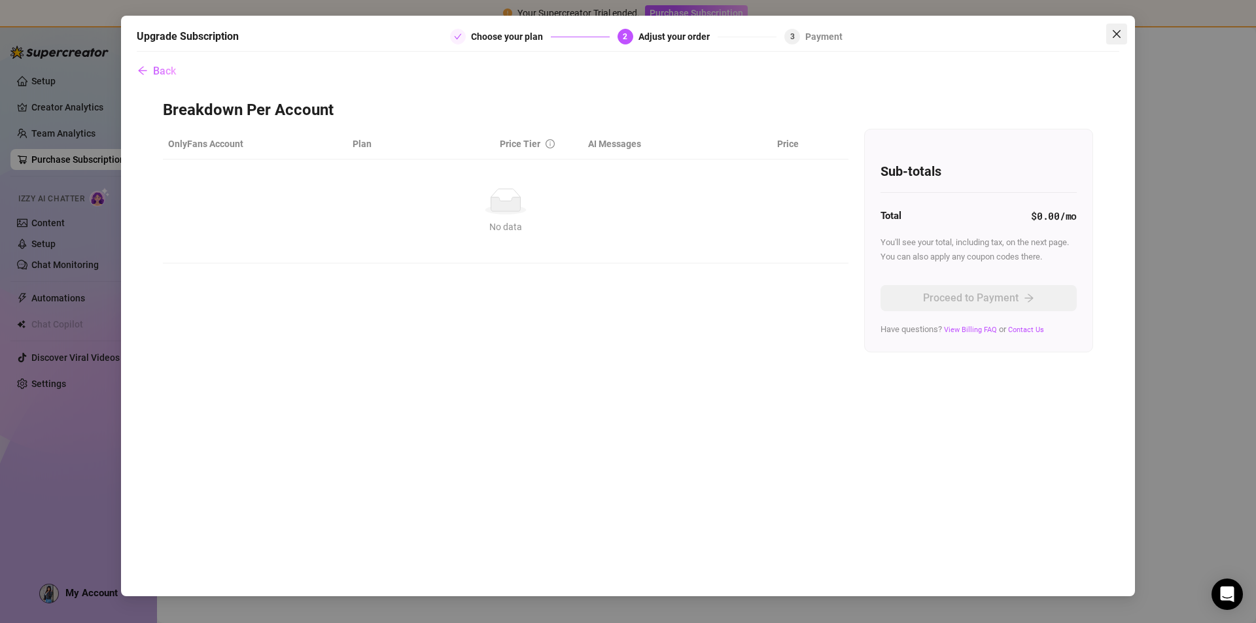
click at [1111, 41] on button "Close" at bounding box center [1116, 34] width 21 height 21
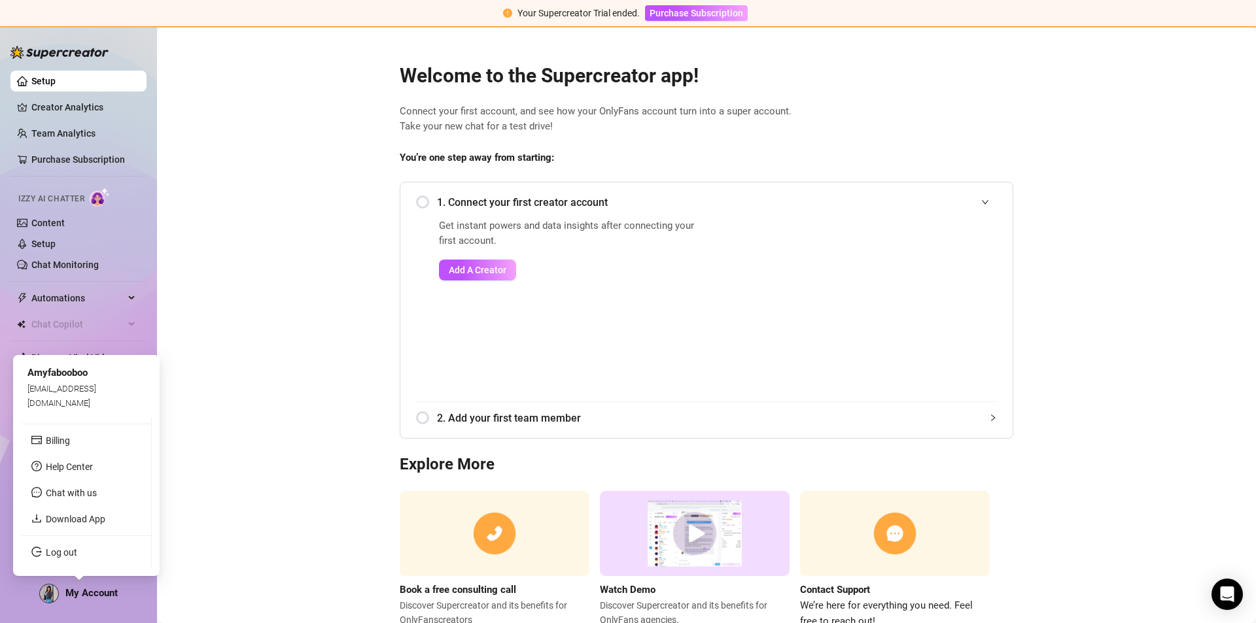
click at [88, 593] on span "My Account" at bounding box center [91, 593] width 52 height 12
click at [77, 552] on link "Log out" at bounding box center [61, 552] width 31 height 10
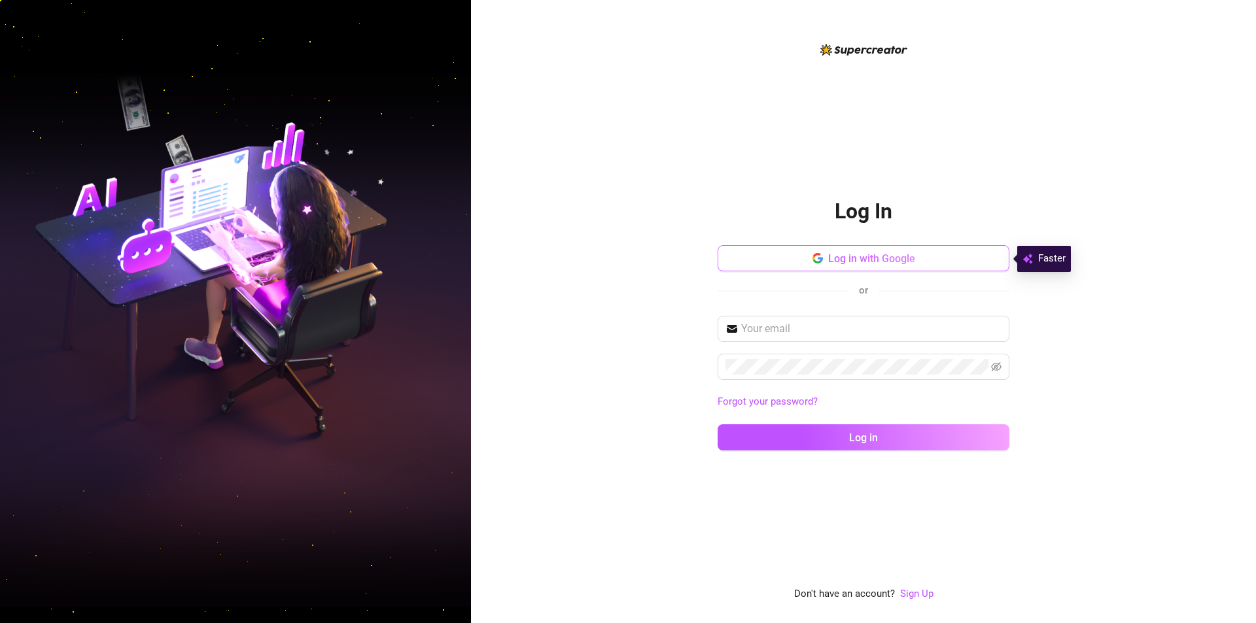
click at [839, 262] on span "Log in with Google" at bounding box center [871, 258] width 87 height 12
